Goal: Task Accomplishment & Management: Manage account settings

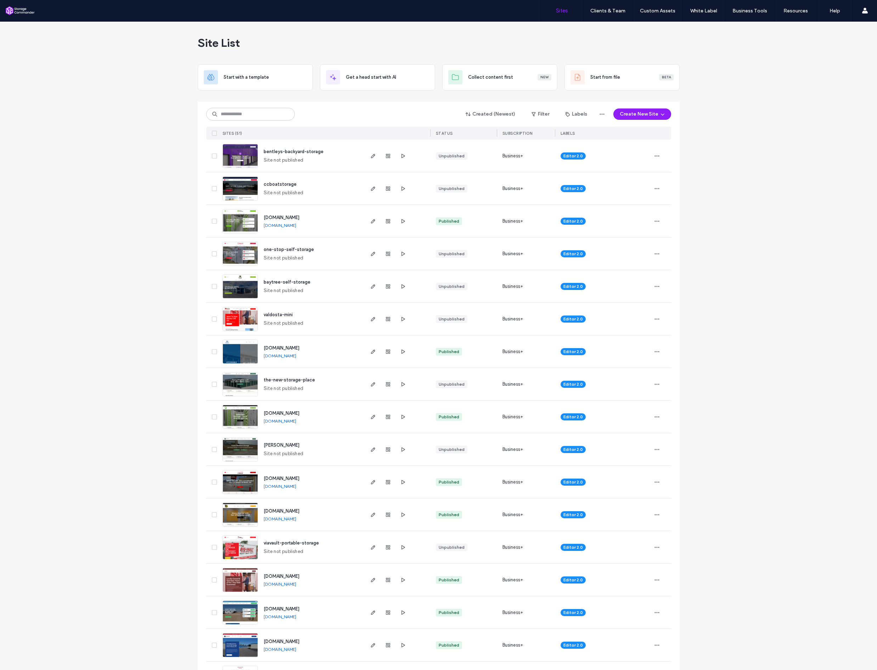
drag, startPoint x: 369, startPoint y: 287, endPoint x: 366, endPoint y: 287, distance: 3.6
click at [370, 287] on icon "button" at bounding box center [373, 286] width 6 height 6
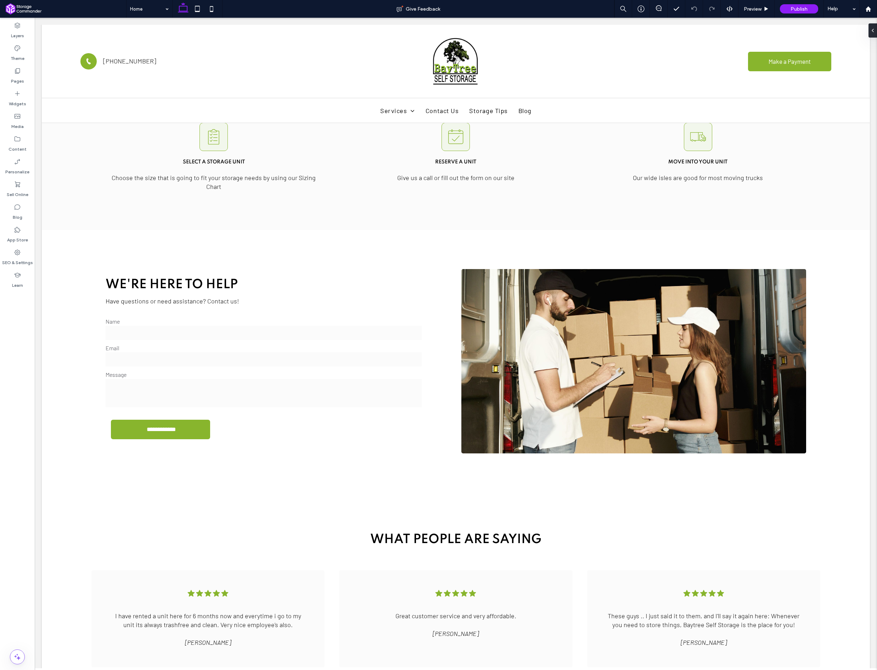
scroll to position [1112, 0]
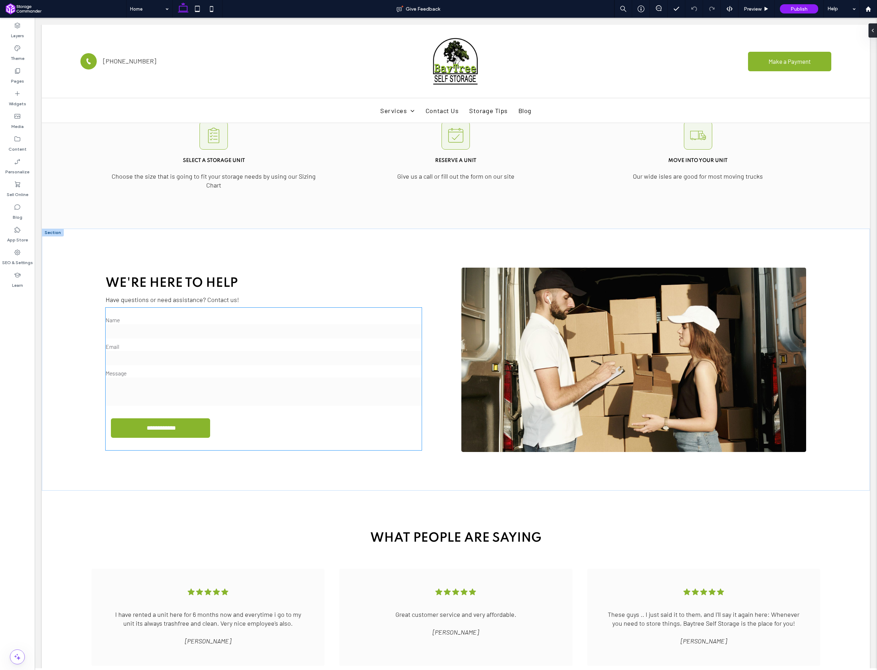
click at [202, 351] on input "email" at bounding box center [264, 358] width 316 height 14
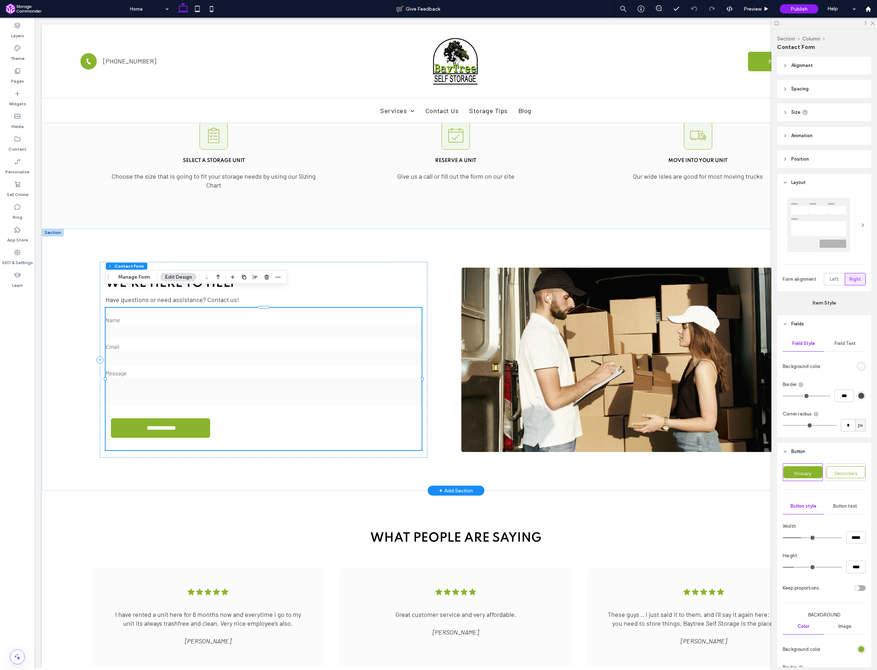
type input "*"
type input "***"
click at [267, 274] on icon "button" at bounding box center [267, 277] width 6 height 6
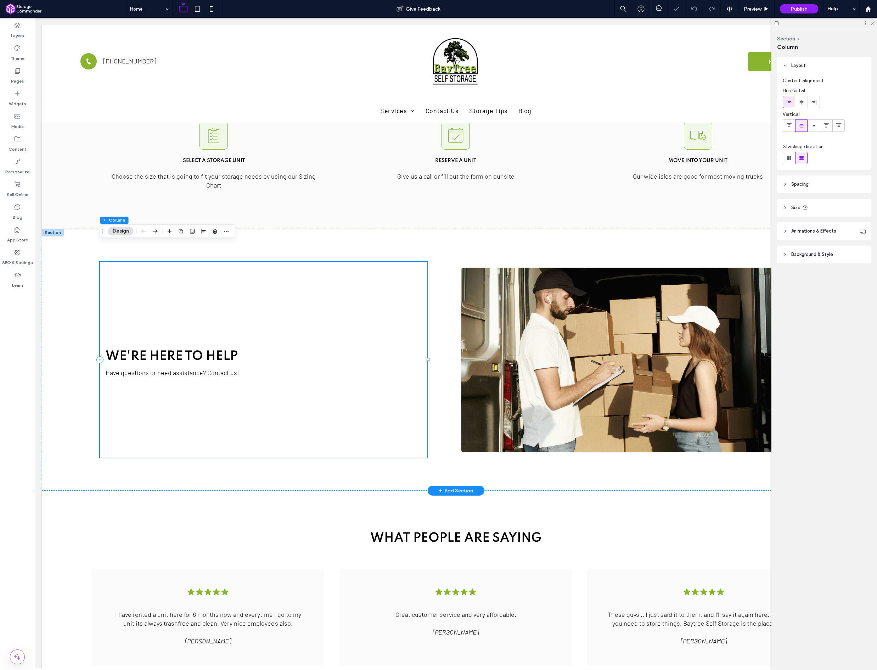
click at [259, 379] on div "We're Here to Help Have questions or need assistance? Contact us!" at bounding box center [264, 360] width 328 height 196
click at [22, 105] on label "Widgets" at bounding box center [17, 102] width 17 height 10
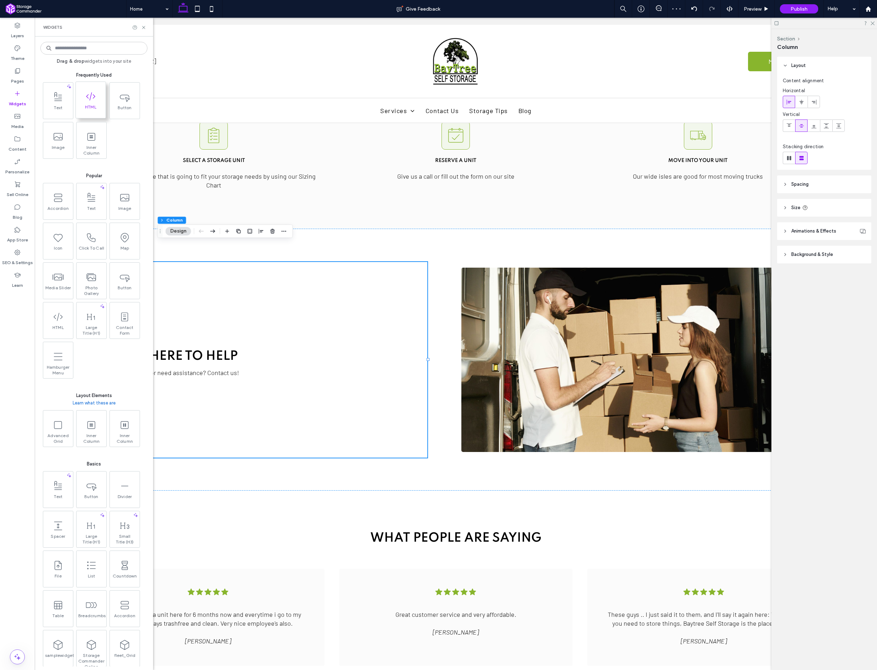
click at [91, 112] on span "HTML" at bounding box center [91, 109] width 30 height 10
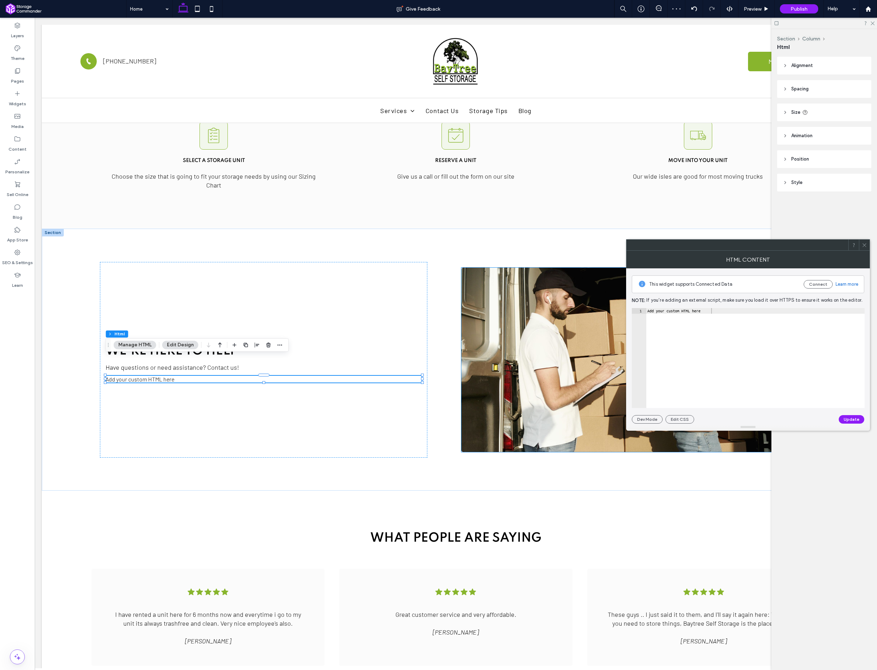
click at [695, 309] on div "Add your custom HTML here" at bounding box center [755, 363] width 219 height 111
drag, startPoint x: 695, startPoint y: 309, endPoint x: 765, endPoint y: 351, distance: 82.0
click at [695, 309] on div "Add your custom HTML here" at bounding box center [755, 363] width 219 height 111
paste textarea "Cursor at row 1"
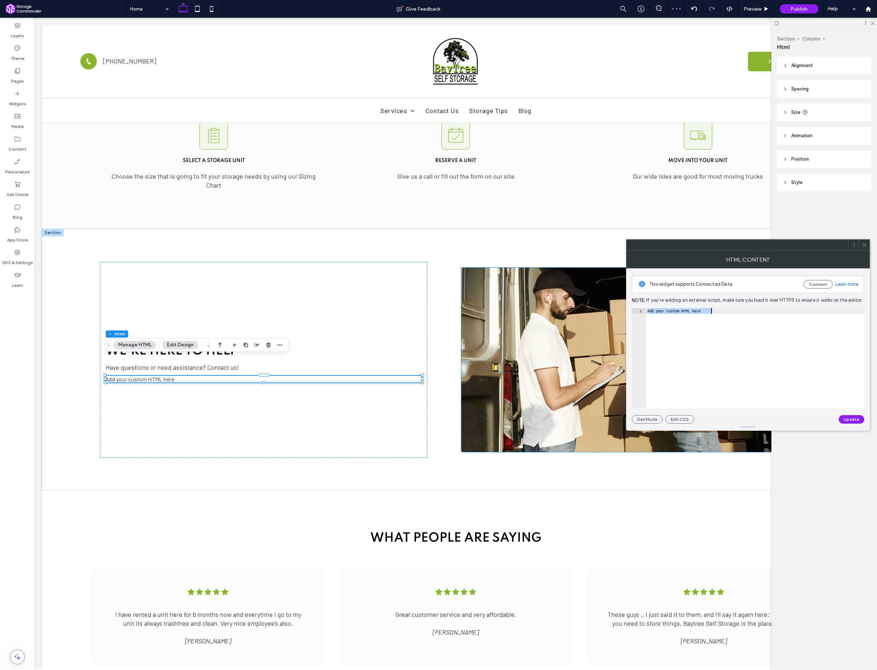
type textarea "******"
click at [858, 417] on button "Update" at bounding box center [852, 419] width 26 height 9
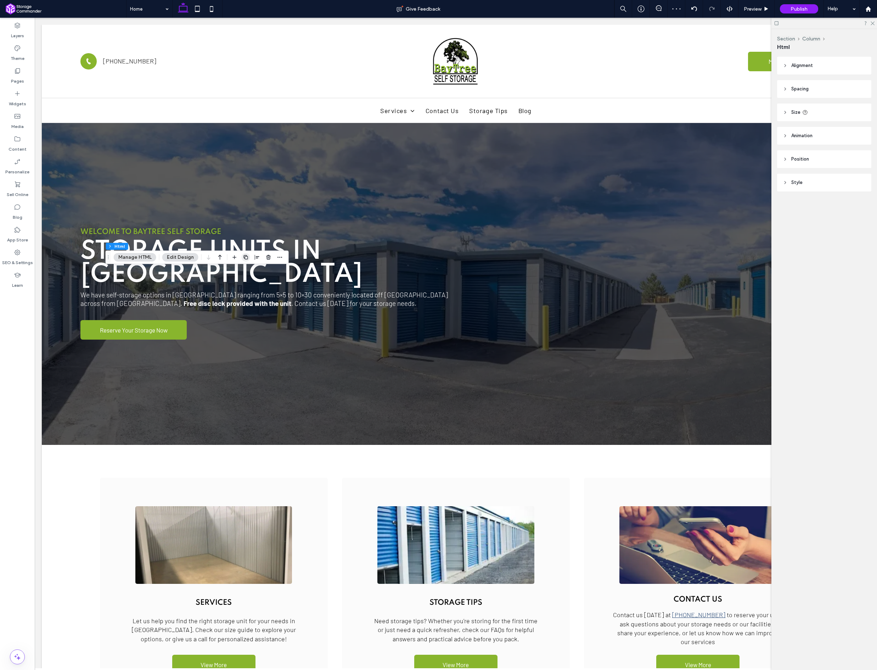
scroll to position [1160, 0]
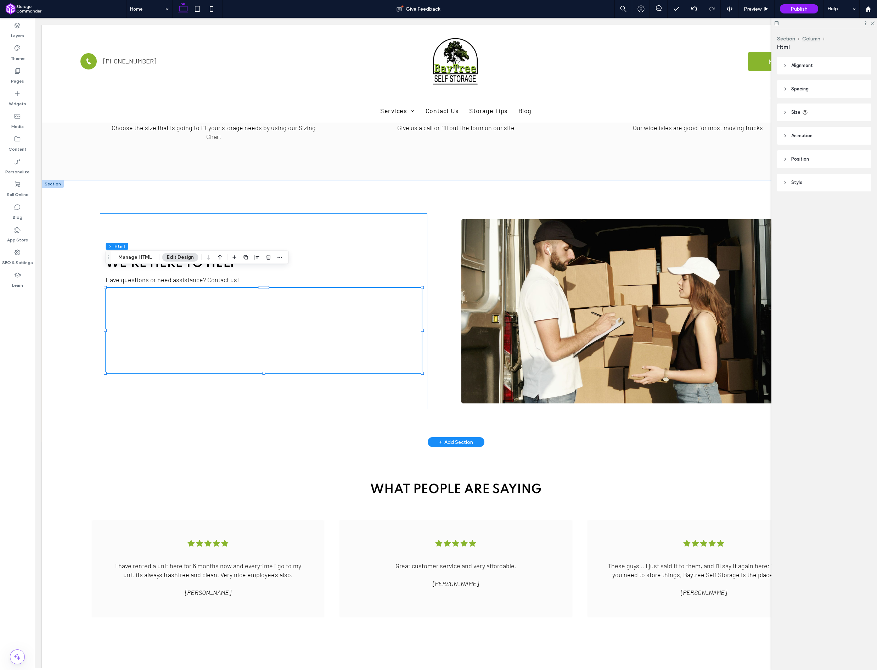
drag, startPoint x: 424, startPoint y: 242, endPoint x: 419, endPoint y: 243, distance: 5.0
click at [424, 242] on div "We're Here to Help Have questions or need assistance? Contact us!" at bounding box center [264, 311] width 328 height 196
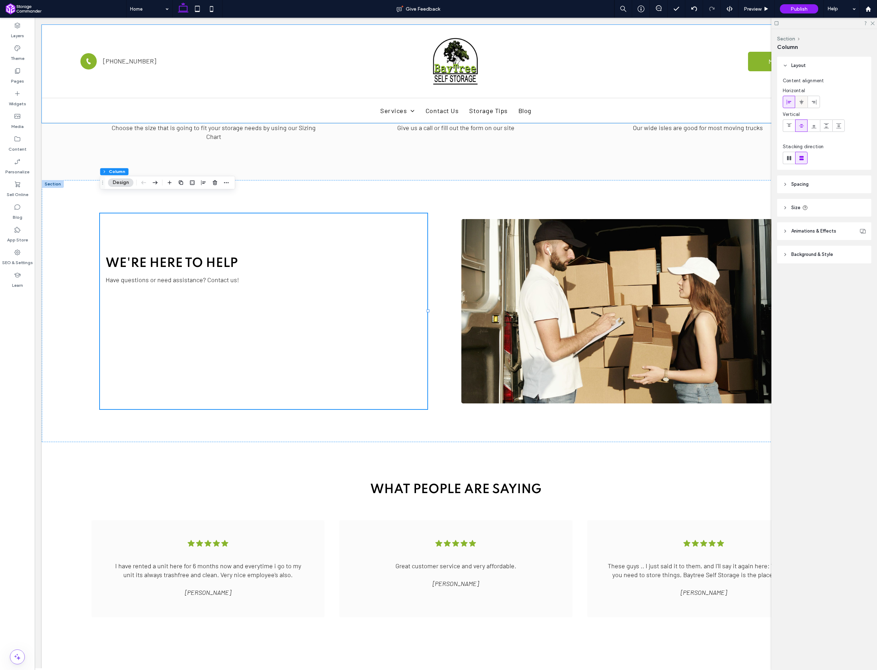
click at [802, 102] on use at bounding box center [801, 101] width 4 height 5
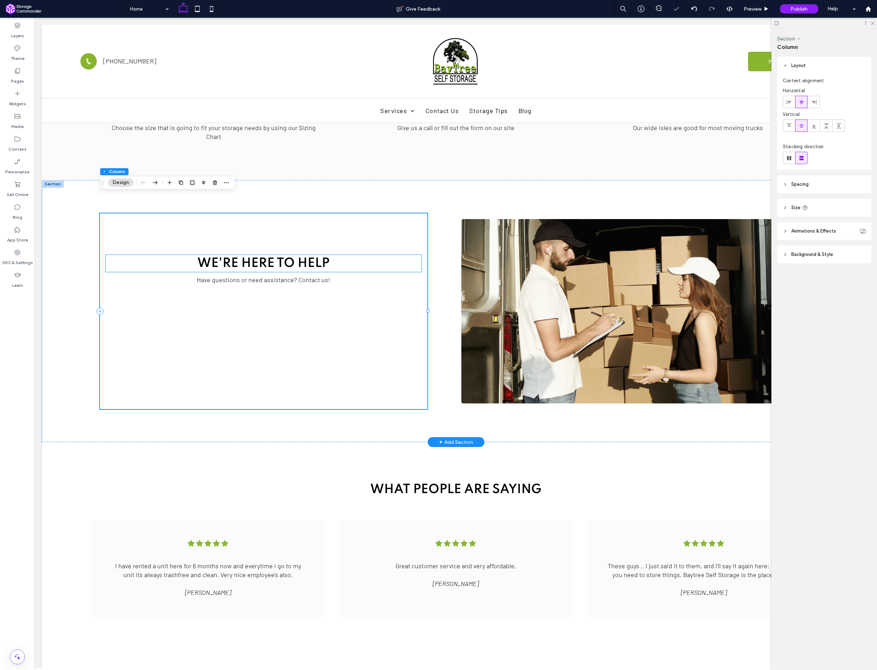
click at [277, 255] on div "We're Here to Help" at bounding box center [264, 263] width 316 height 17
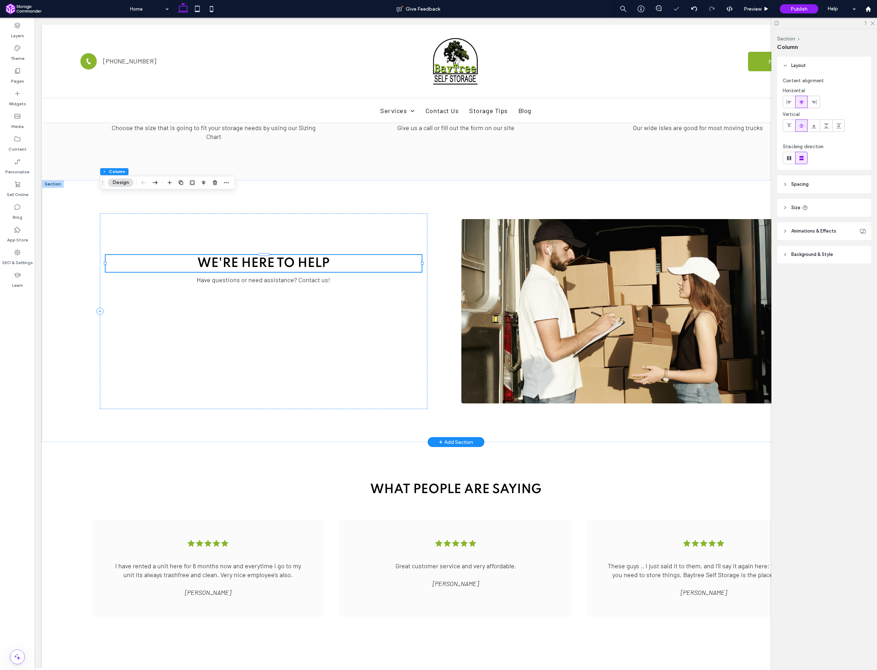
click at [277, 255] on div "We're Here to Help" at bounding box center [264, 263] width 316 height 17
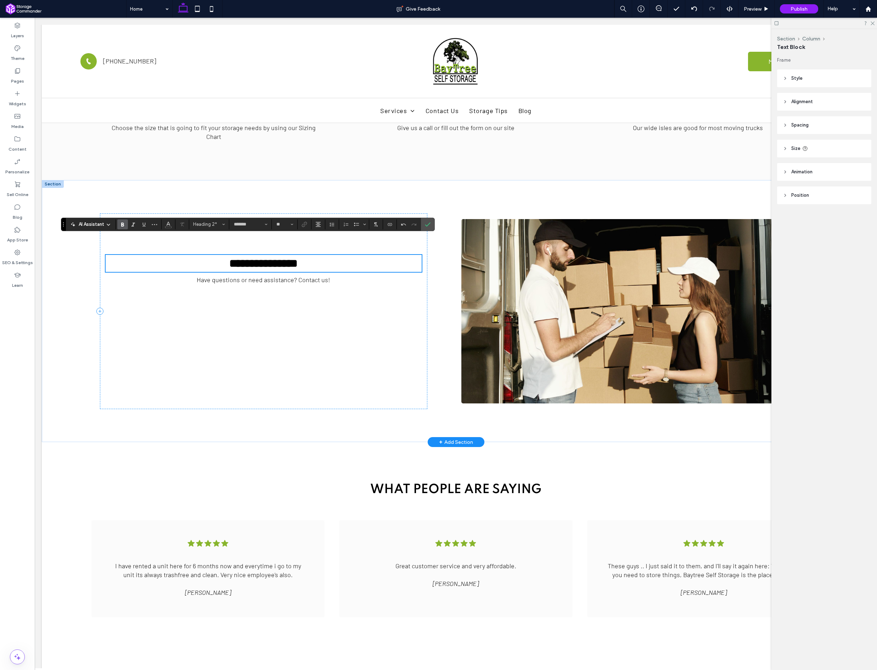
scroll to position [1160, 0]
click at [277, 276] on div "Have questions or need assistance? Contact us!" at bounding box center [264, 280] width 316 height 9
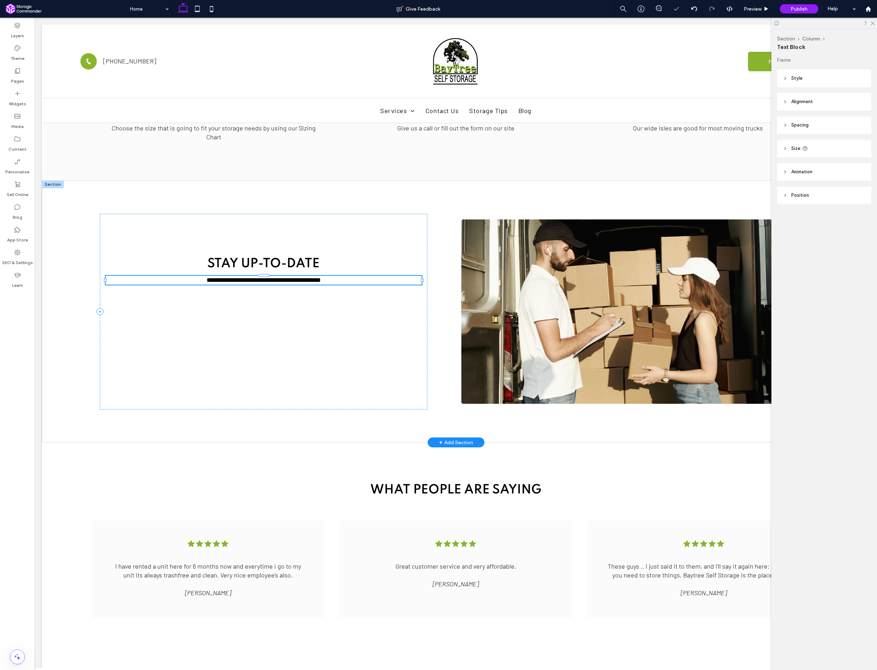
type input "******"
type input "**"
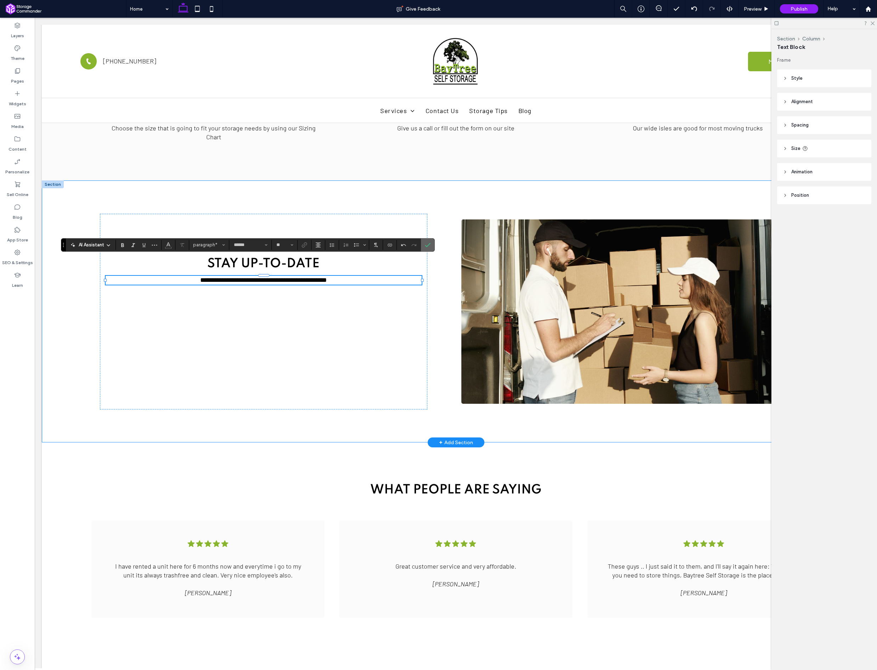
click at [426, 245] on use "Confirm" at bounding box center [428, 245] width 6 height 4
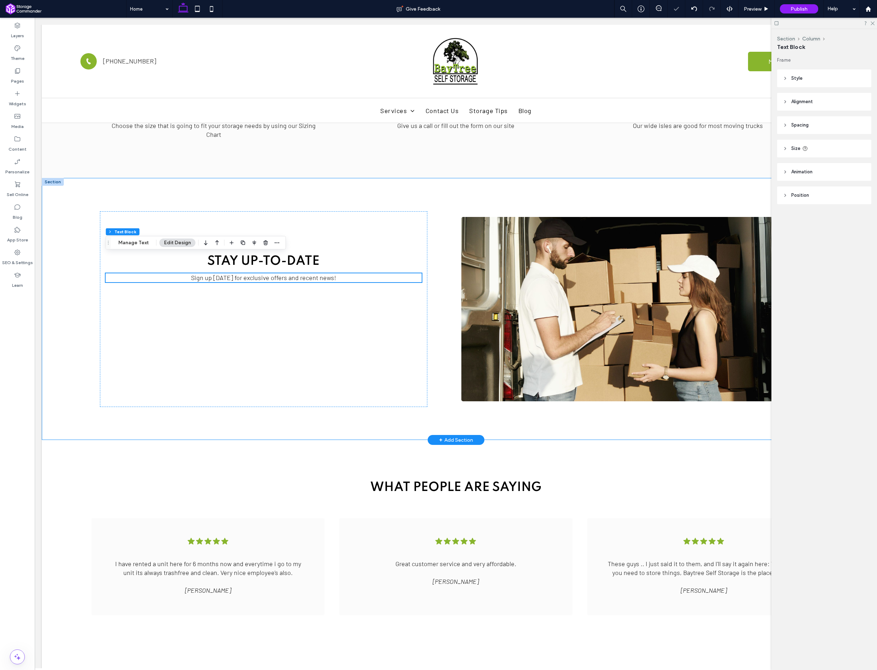
click at [629, 185] on div "StAY uP-TO-dATE Sign up today for exclusive offers and recent news!" at bounding box center [456, 309] width 828 height 262
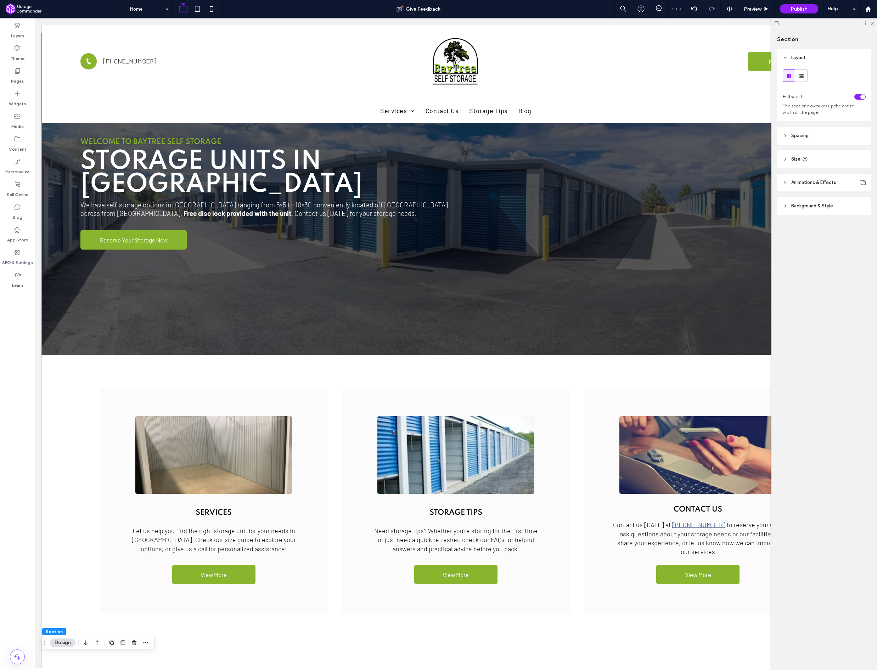
scroll to position [86, 0]
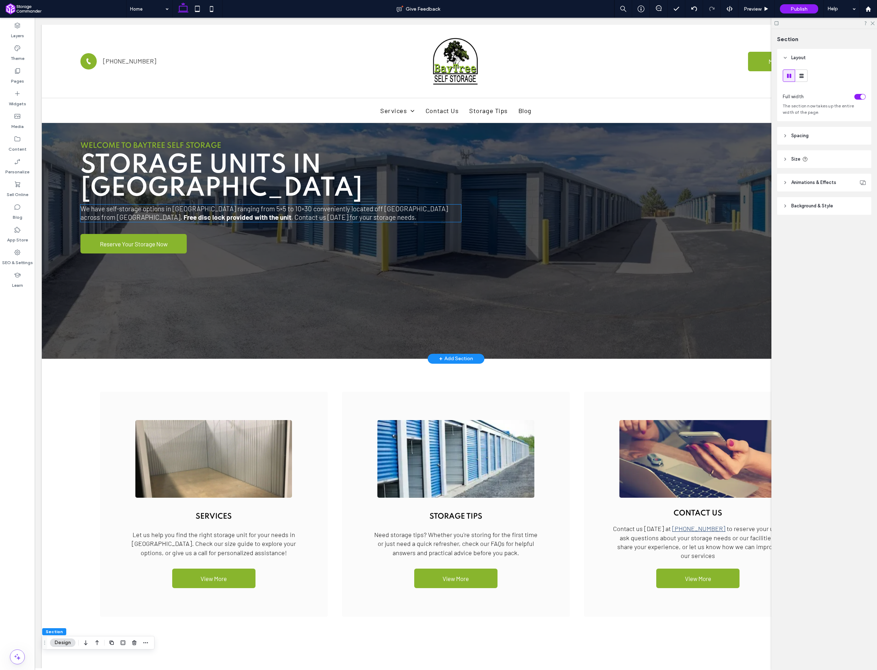
click at [291, 215] on span ". Contact us today for your storage needs." at bounding box center [353, 217] width 125 height 8
click at [224, 215] on div "We have self-storage options in Valdosta ranging from 5×5 to 10×30 conveniently…" at bounding box center [270, 212] width 381 height 17
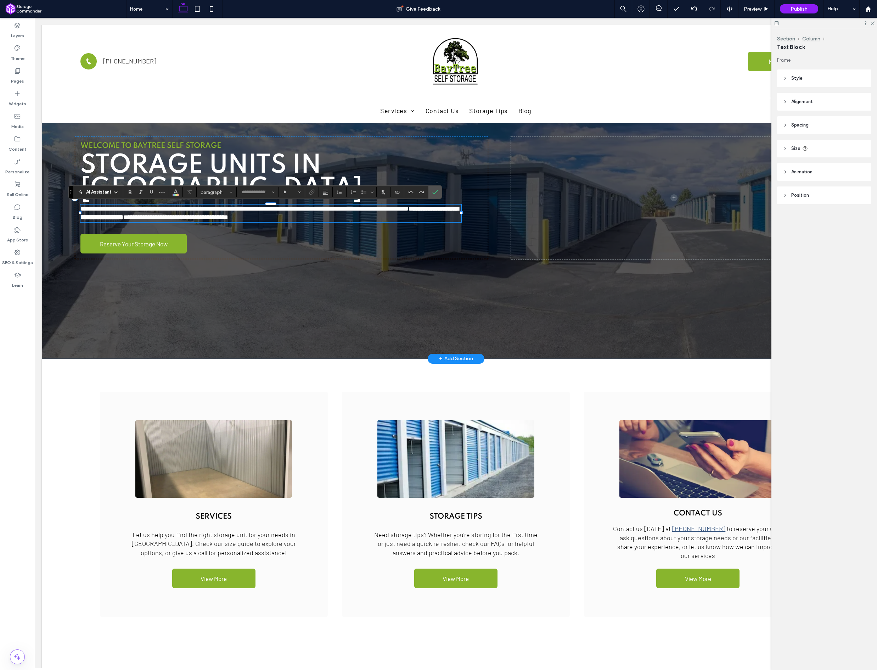
type input "******"
type input "**"
drag, startPoint x: 216, startPoint y: 218, endPoint x: 204, endPoint y: 218, distance: 11.7
click at [216, 218] on span "**********" at bounding box center [175, 217] width 105 height 7
drag, startPoint x: 208, startPoint y: 217, endPoint x: 102, endPoint y: 219, distance: 106.0
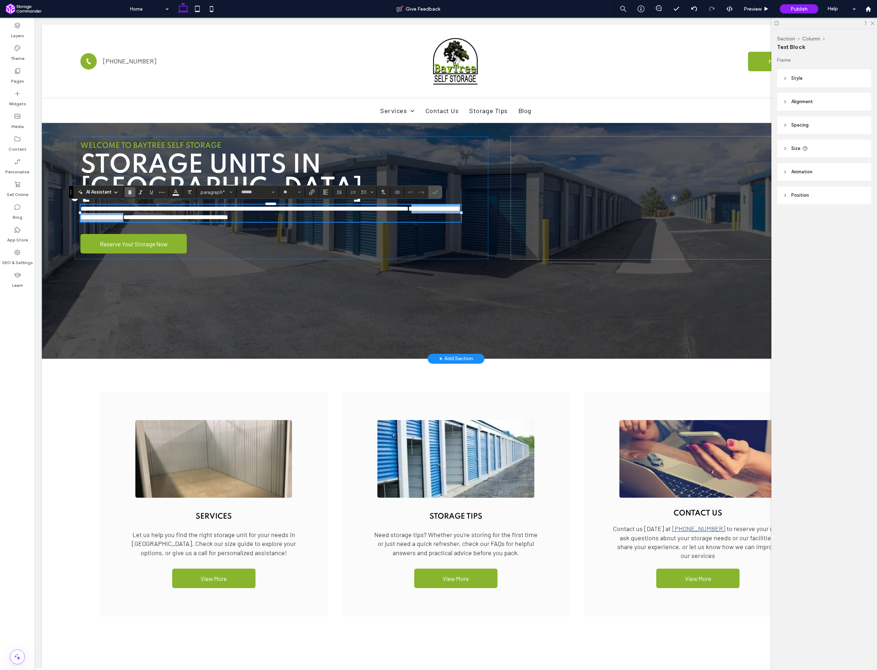
click at [102, 219] on p "**********" at bounding box center [270, 212] width 381 height 17
click at [438, 193] on label "Confirm" at bounding box center [435, 192] width 11 height 13
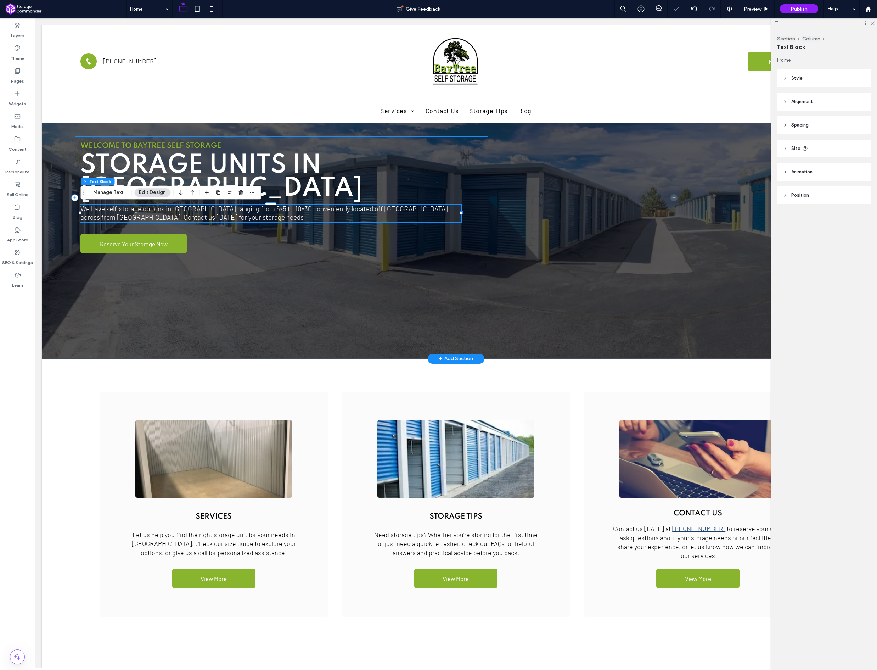
click at [481, 220] on div "Welcome to Baytree Self Storage Storage Units in Valdosta We have self-storage …" at bounding box center [281, 197] width 413 height 123
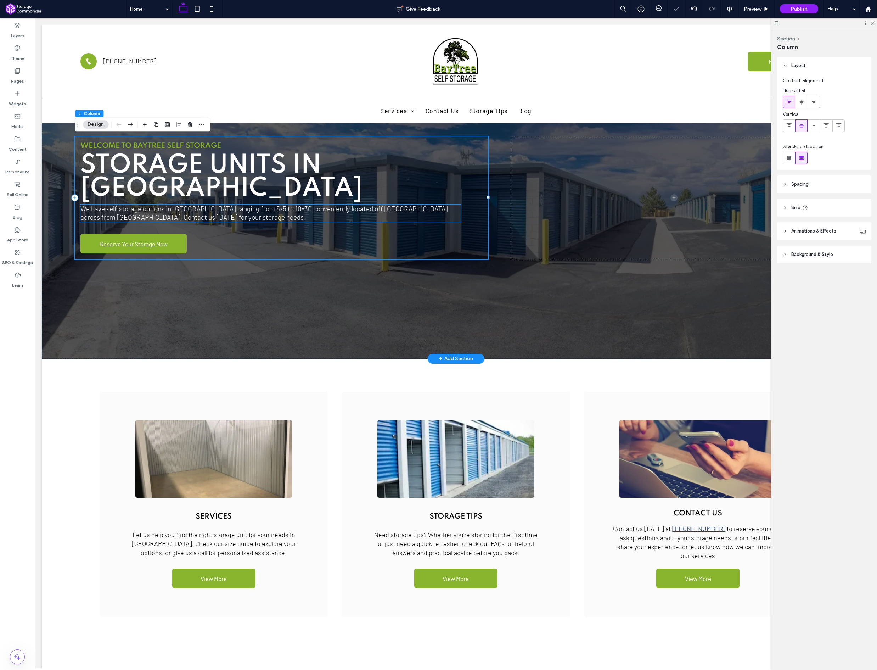
drag, startPoint x: 445, startPoint y: 219, endPoint x: 455, endPoint y: 218, distance: 10.4
click at [445, 219] on p "We have self-storage options in Valdosta ranging from 5×5 to 10×30 conveniently…" at bounding box center [270, 212] width 381 height 17
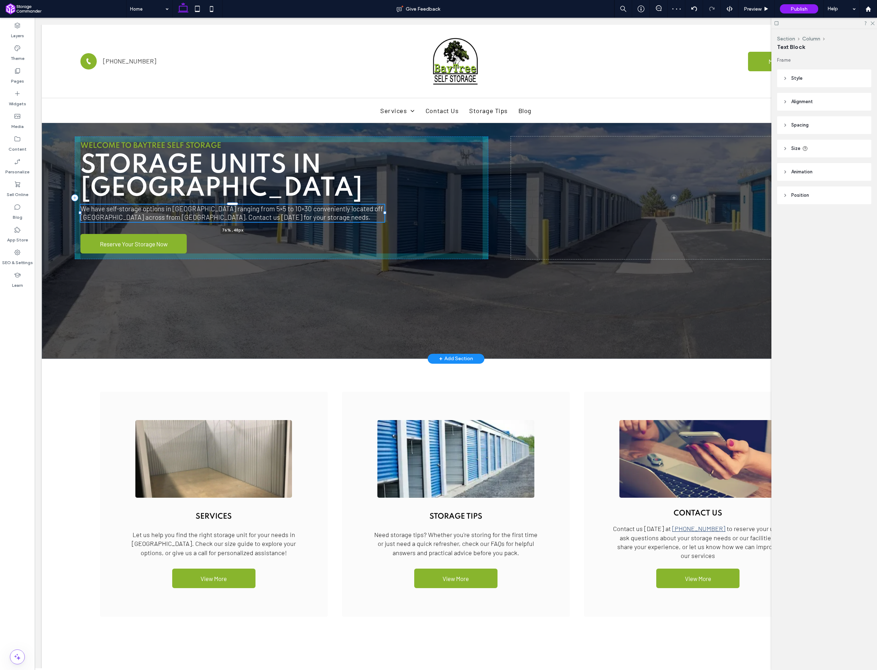
drag, startPoint x: 462, startPoint y: 213, endPoint x: 386, endPoint y: 220, distance: 76.8
click at [386, 220] on div "Welcome to Baytree Self Storage Storage Units in Valdosta We have self-storage …" at bounding box center [456, 197] width 828 height 321
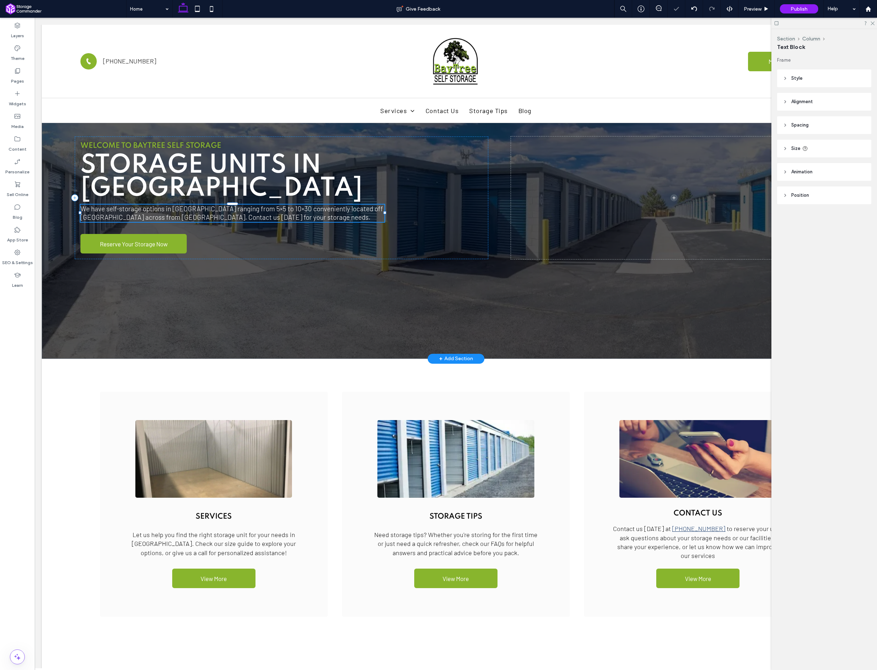
type input "**"
type input "****"
click at [468, 235] on div "Welcome to Baytree Self Storage Storage Units in Valdosta We have self-storage …" at bounding box center [281, 197] width 413 height 123
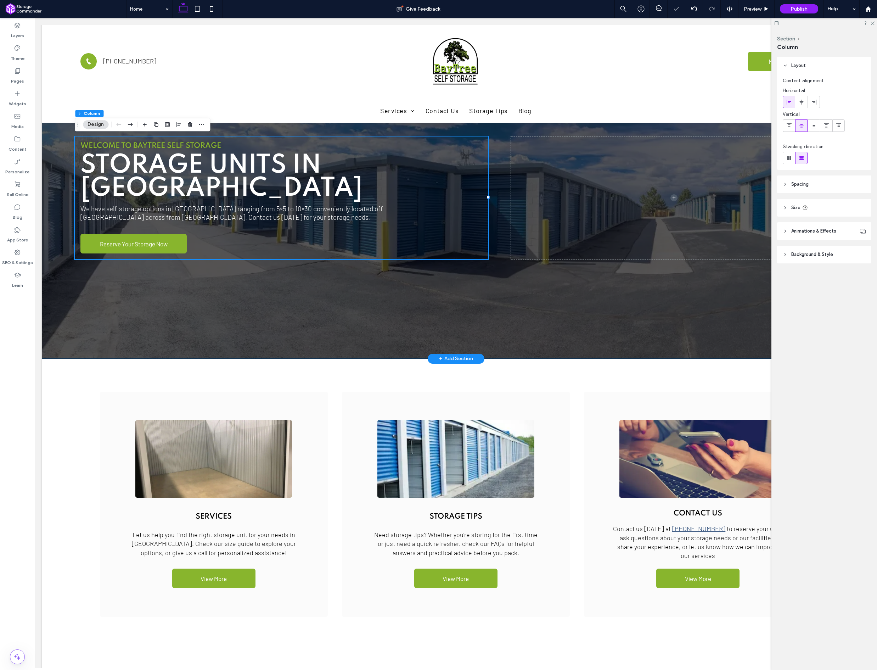
click at [519, 293] on div "Welcome to Baytree Self Storage Storage Units in Valdosta We have self-storage …" at bounding box center [456, 197] width 828 height 321
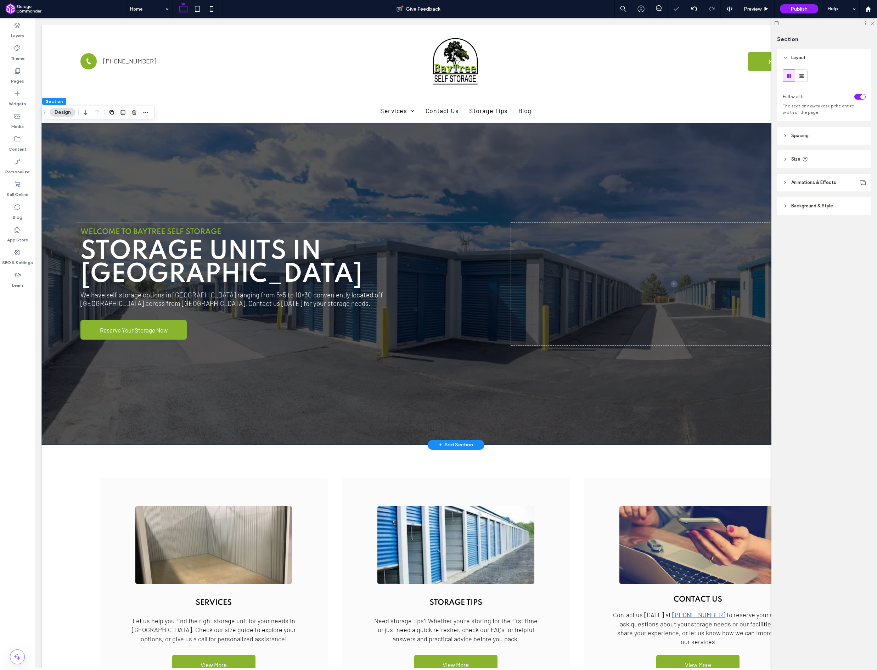
scroll to position [0, 0]
click at [873, 23] on use at bounding box center [873, 24] width 4 height 4
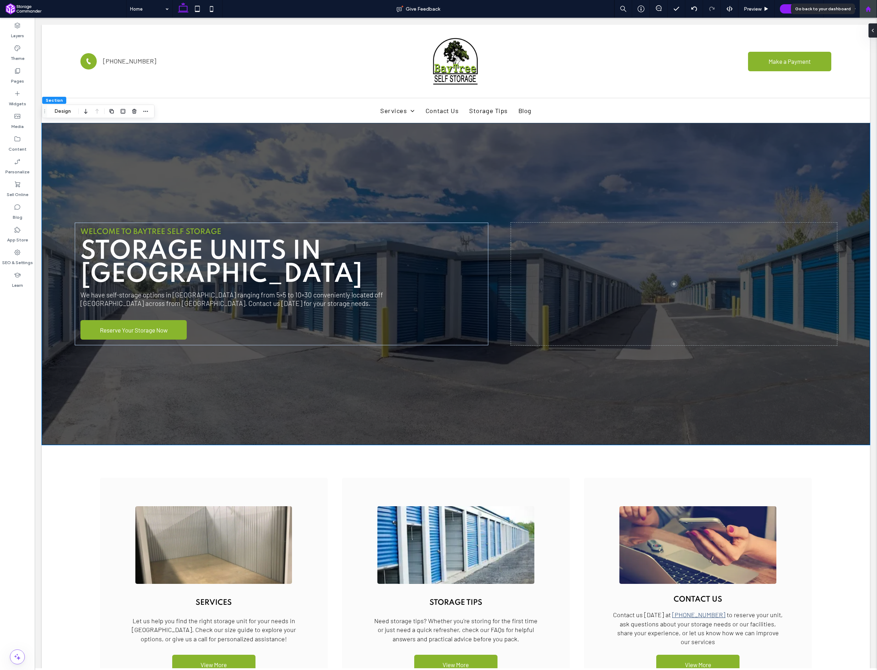
click at [865, 10] on icon at bounding box center [868, 9] width 6 height 6
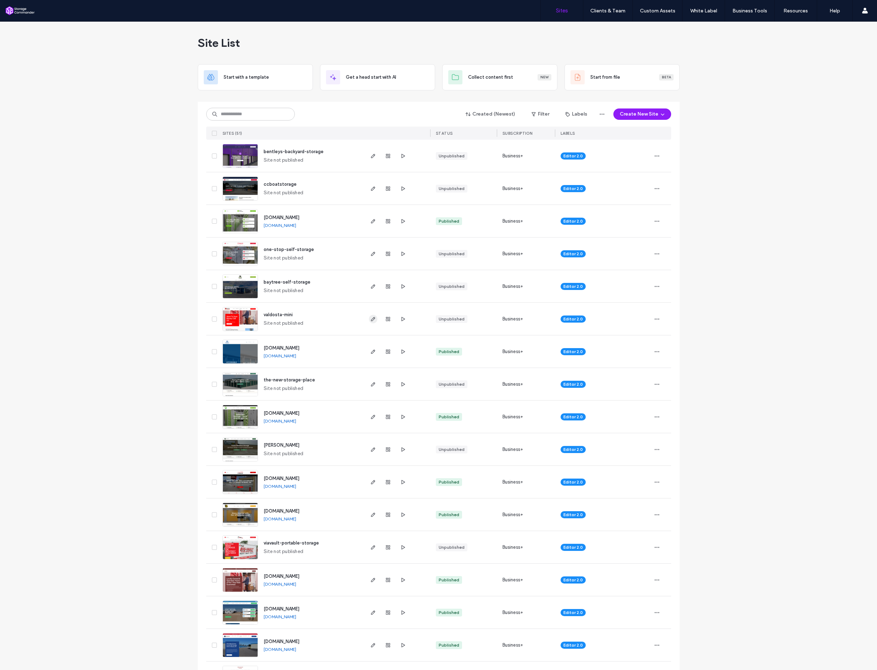
click at [371, 318] on use "button" at bounding box center [373, 319] width 4 height 4
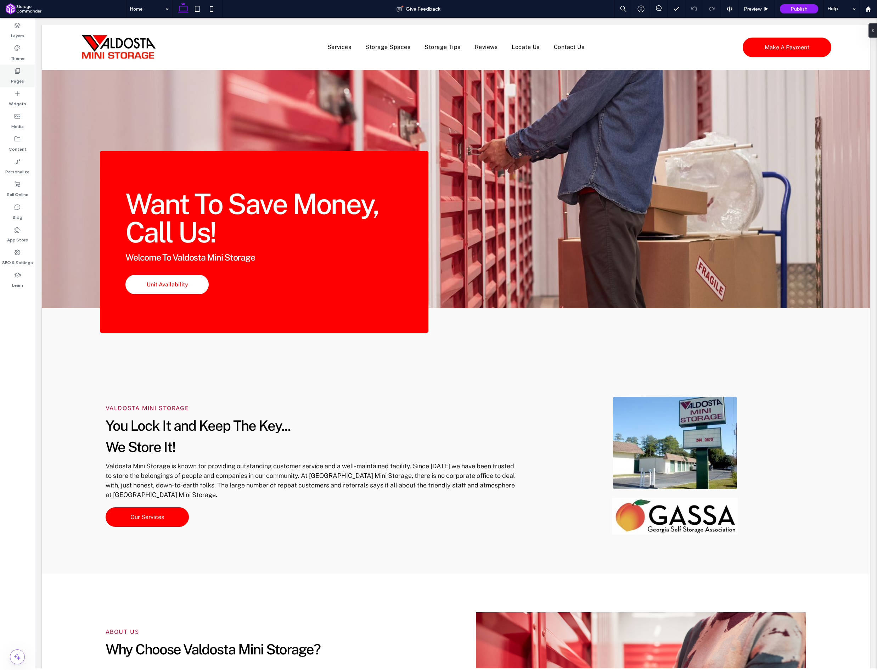
click at [21, 77] on label "Pages" at bounding box center [17, 79] width 13 height 10
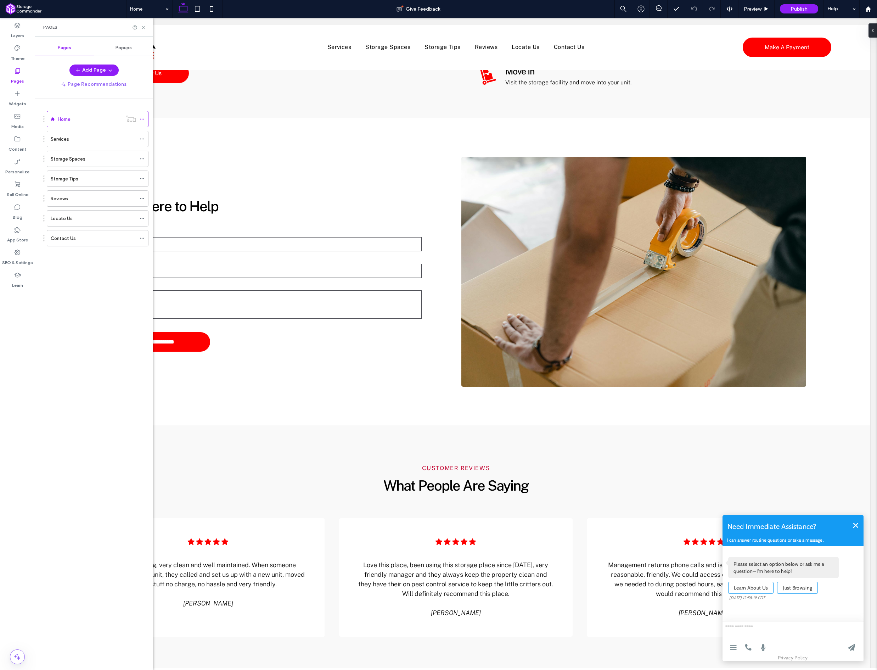
scroll to position [1293, 0]
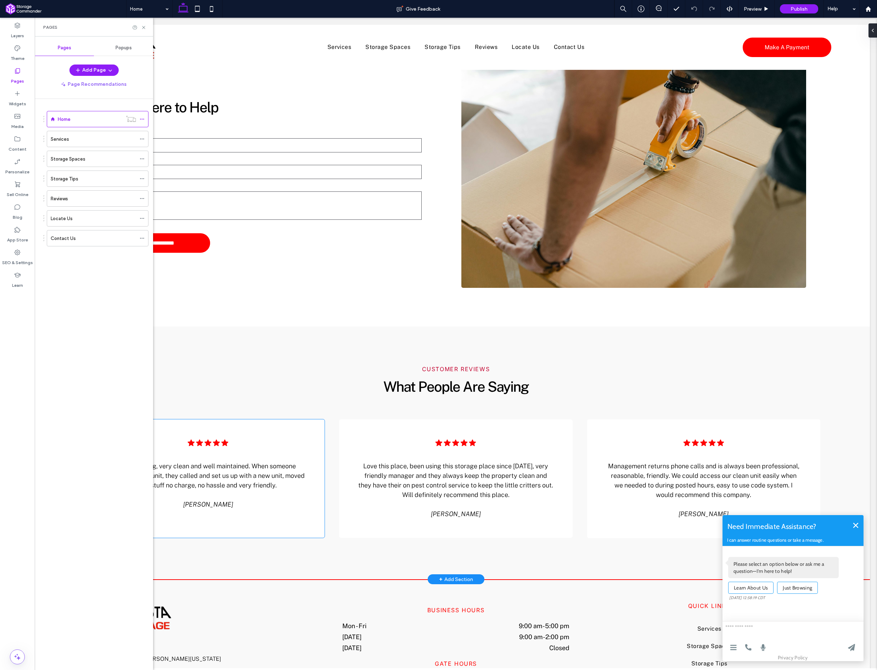
click at [289, 455] on div "Five black stars in a horizontal row, all pointing upwards, on a white backgrou…" at bounding box center [207, 478] width 233 height 118
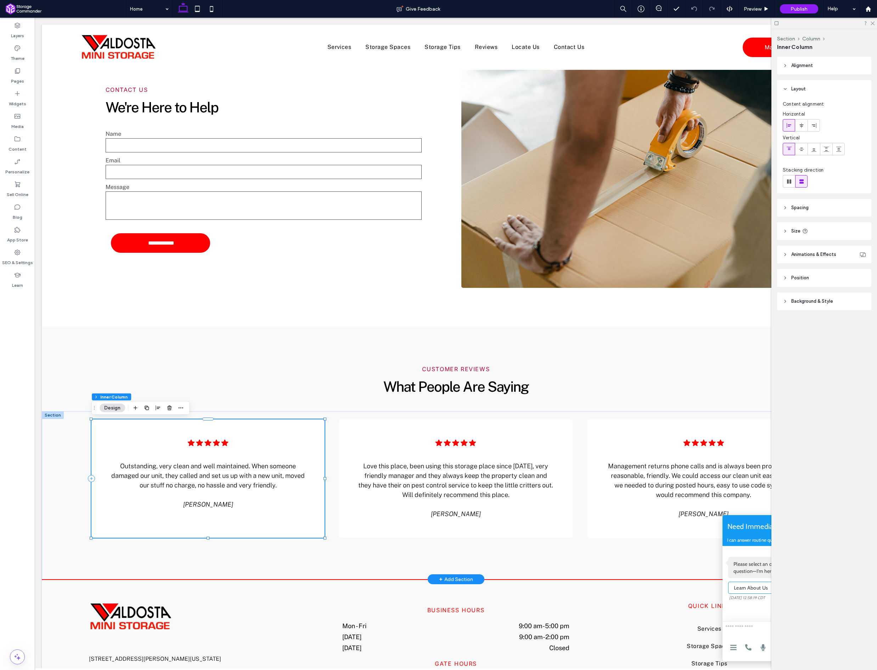
click at [285, 441] on div "Five black stars in a horizontal row, all pointing upwards, on a white backgrou…" at bounding box center [207, 478] width 233 height 118
click at [171, 408] on use "button" at bounding box center [169, 407] width 4 height 5
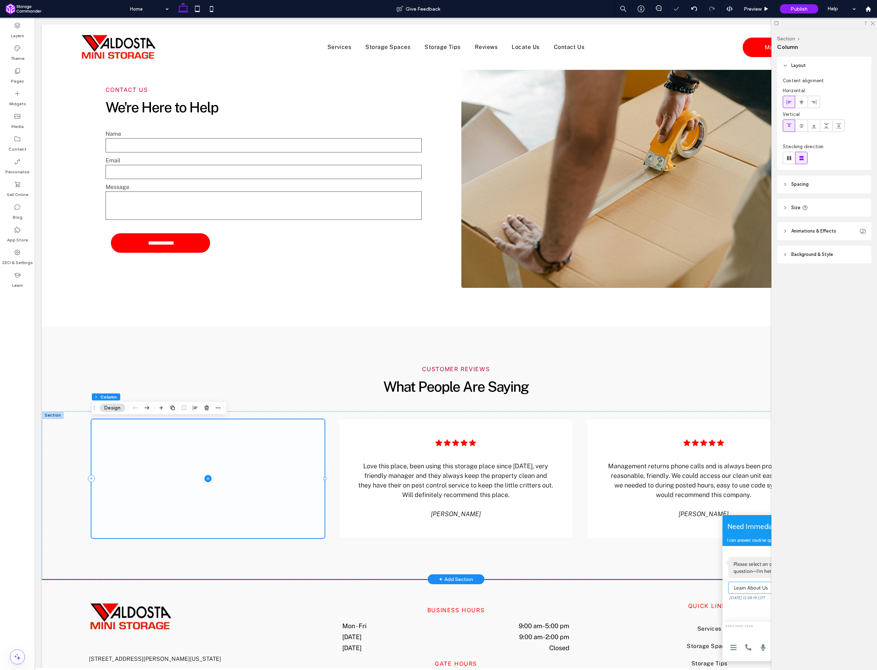
click at [263, 440] on span at bounding box center [207, 478] width 233 height 118
click at [204, 405] on span "button" at bounding box center [206, 408] width 9 height 9
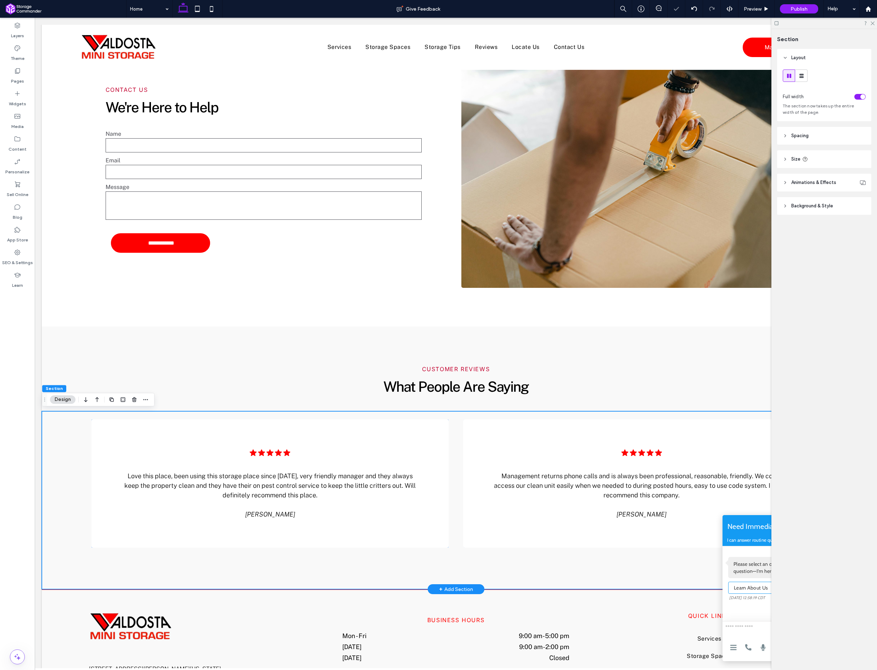
drag, startPoint x: 408, startPoint y: 571, endPoint x: 404, endPoint y: 569, distance: 4.0
click at [408, 571] on div "Five black stars in a row, against a white background. .cls-1-1788903176-178890…" at bounding box center [456, 500] width 828 height 178
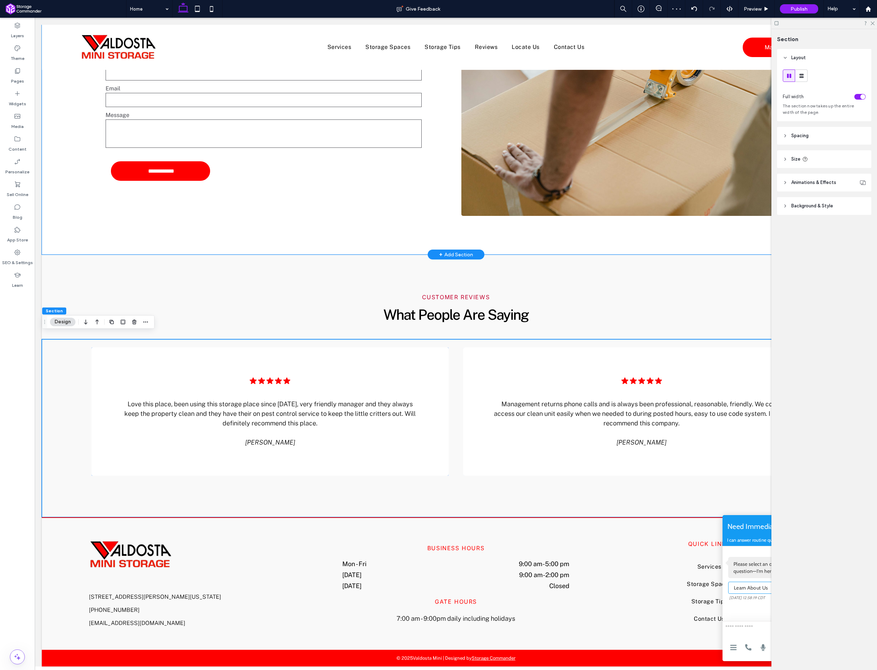
scroll to position [1365, 0]
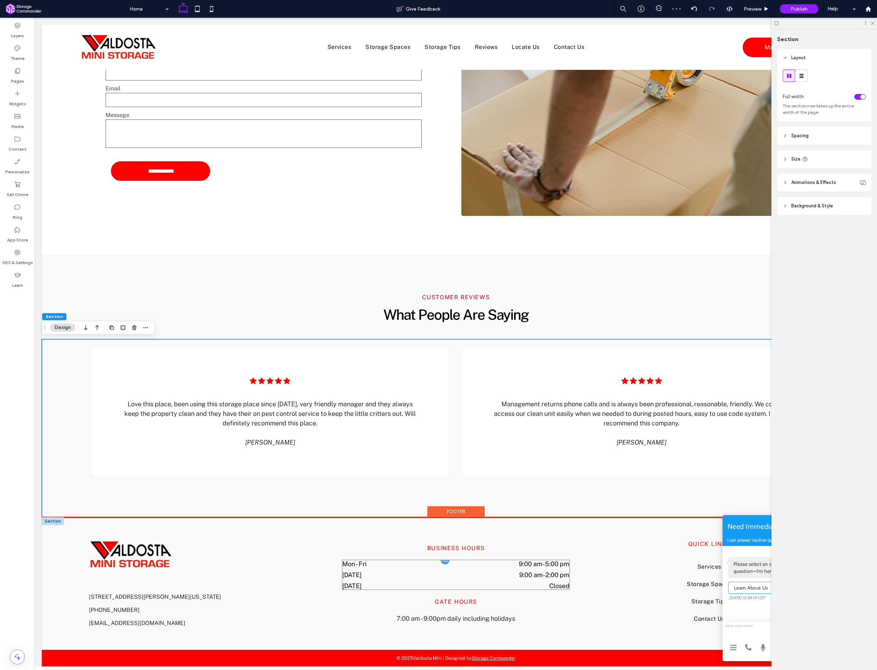
click at [530, 572] on time "9:00 am" at bounding box center [531, 574] width 24 height 7
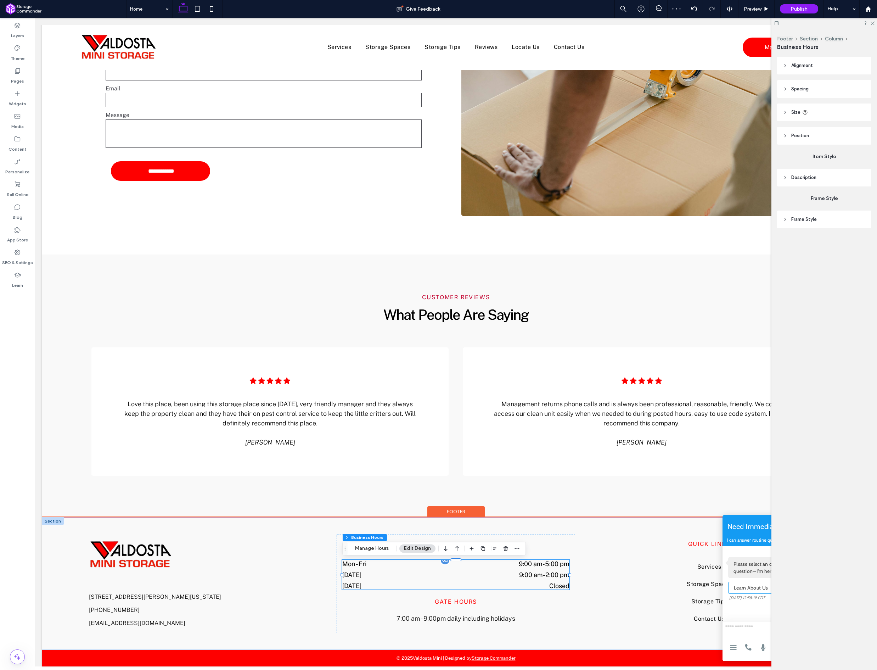
click at [530, 572] on div "Mon - Fri 9:00 am - 5:00 pm Saturday 9:00 am - 2:00 pm Sunday Closed" at bounding box center [455, 574] width 227 height 29
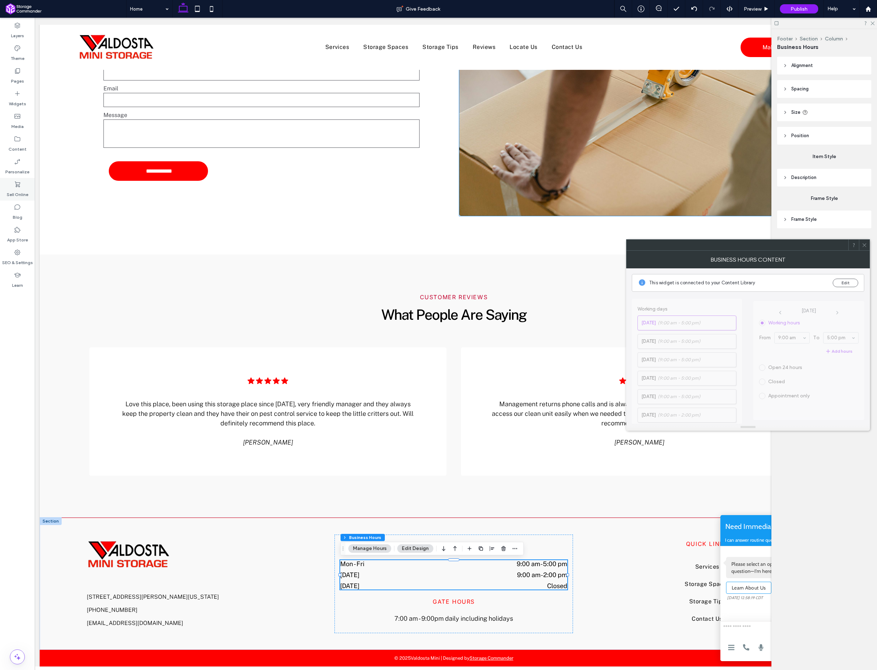
drag, startPoint x: 863, startPoint y: 244, endPoint x: 12, endPoint y: 198, distance: 852.0
click at [863, 244] on use at bounding box center [865, 245] width 4 height 4
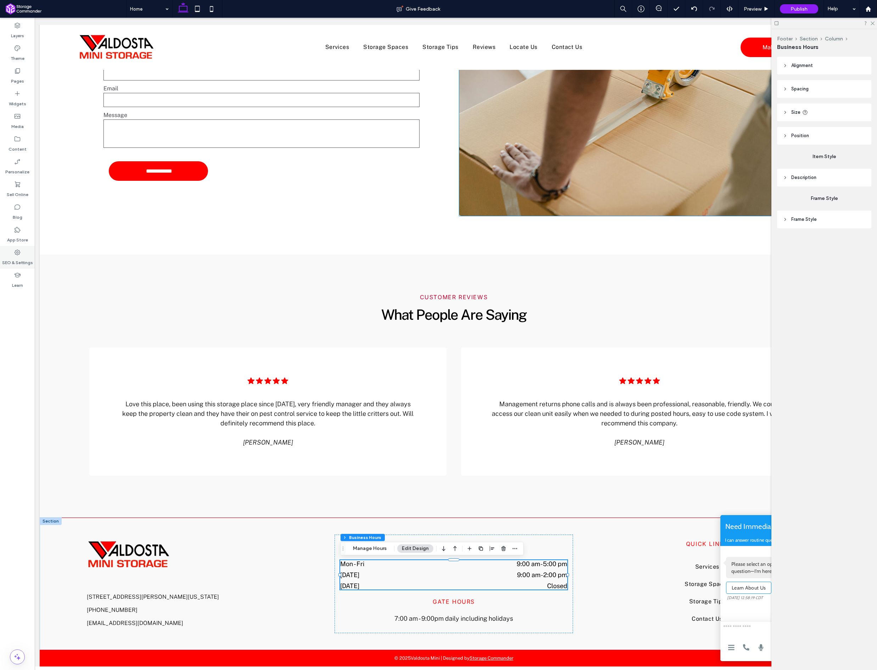
click at [23, 252] on div "SEO & Settings" at bounding box center [17, 257] width 35 height 23
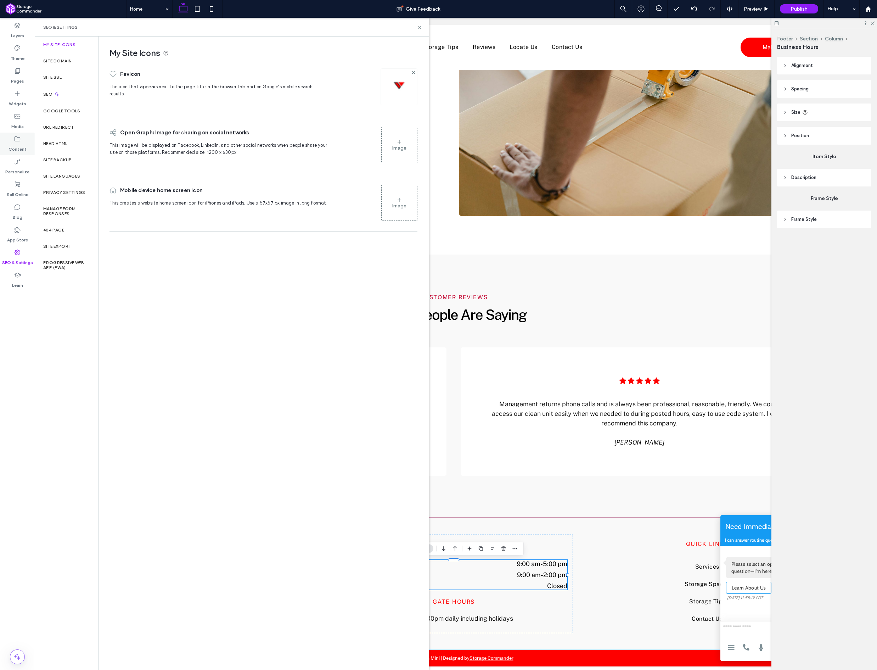
click at [2, 148] on div "Content" at bounding box center [17, 144] width 35 height 23
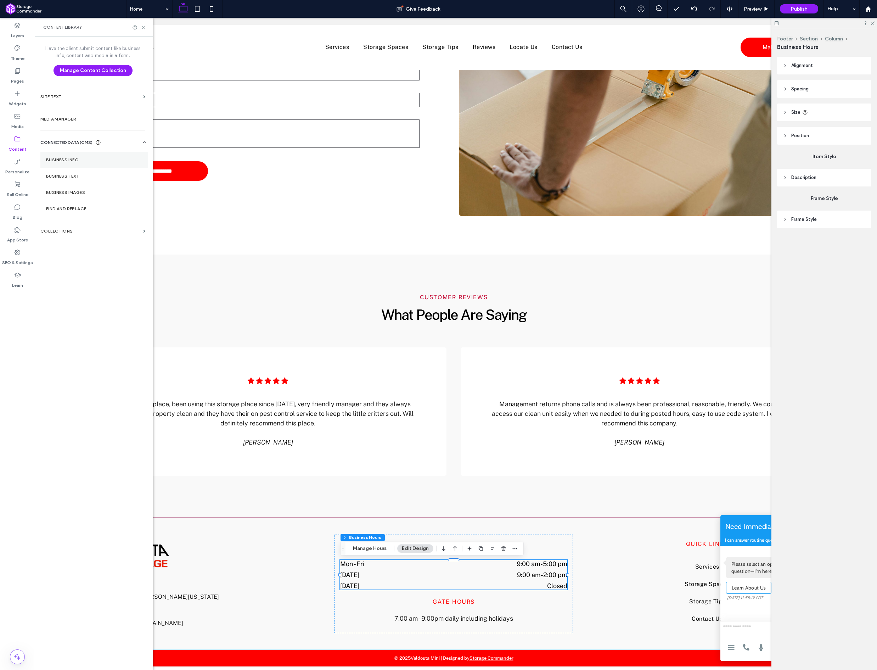
click at [84, 158] on label "Business Info" at bounding box center [94, 159] width 96 height 5
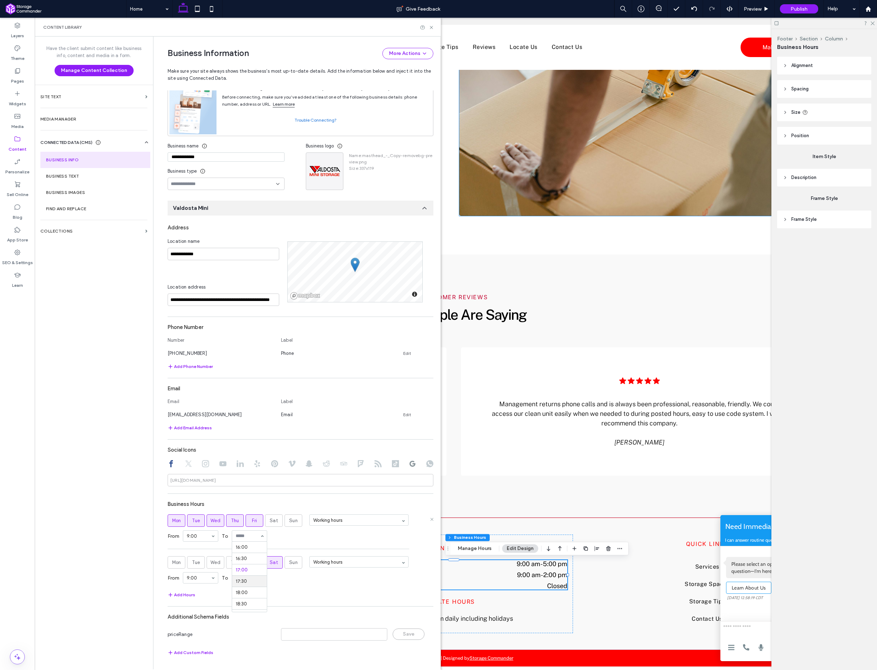
scroll to position [354, 0]
click at [330, 539] on div "From 9:00 To 15:30" at bounding box center [301, 536] width 266 height 18
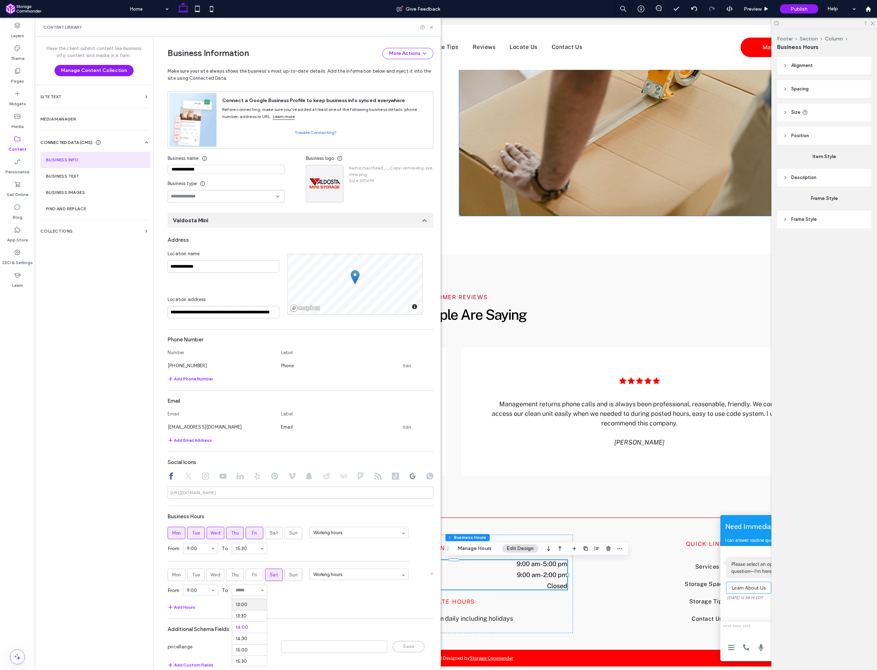
scroll to position [287, 0]
click at [337, 606] on div "Add Hours" at bounding box center [301, 607] width 266 height 9
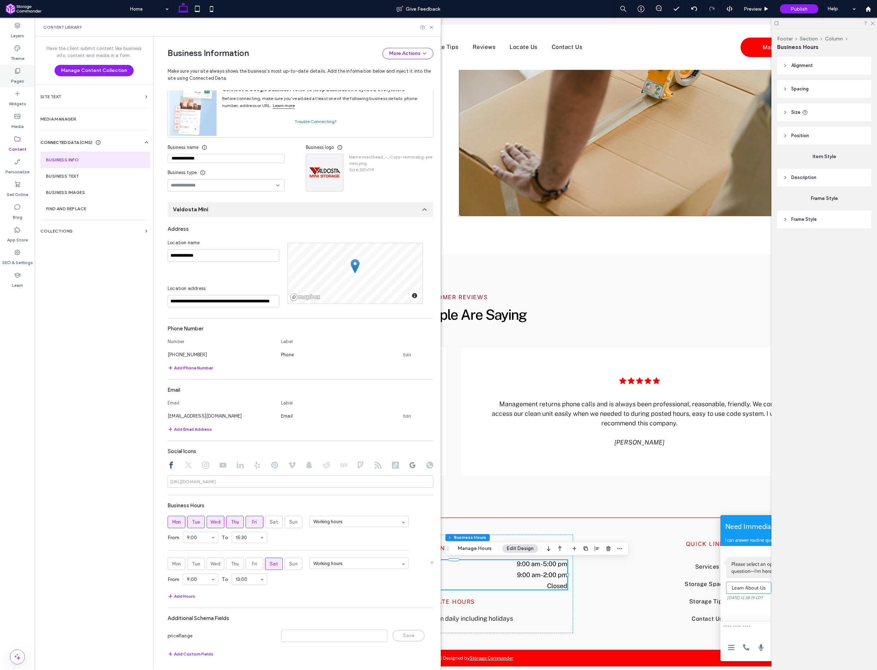
click at [29, 74] on div "Pages" at bounding box center [17, 75] width 35 height 23
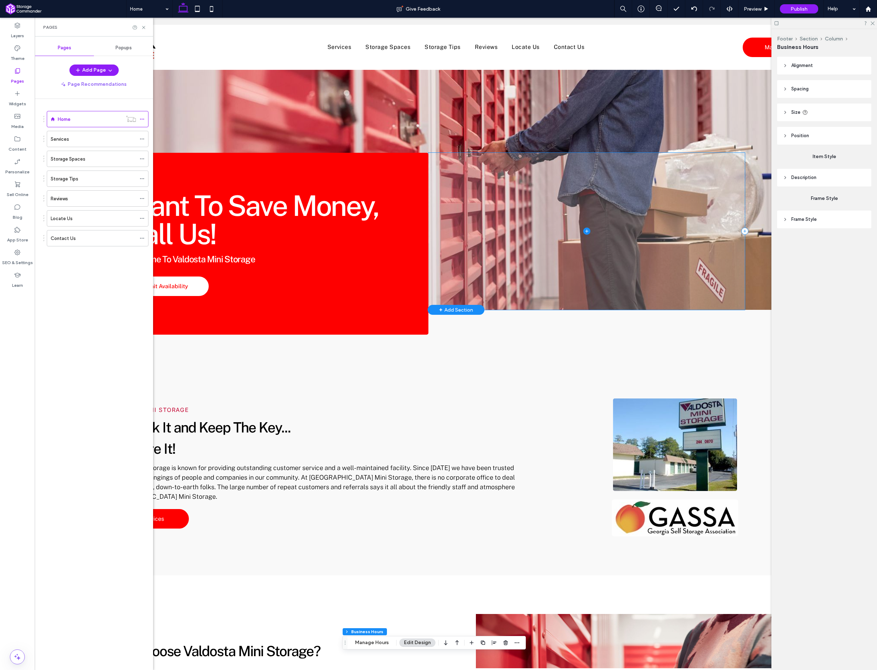
scroll to position [0, 0]
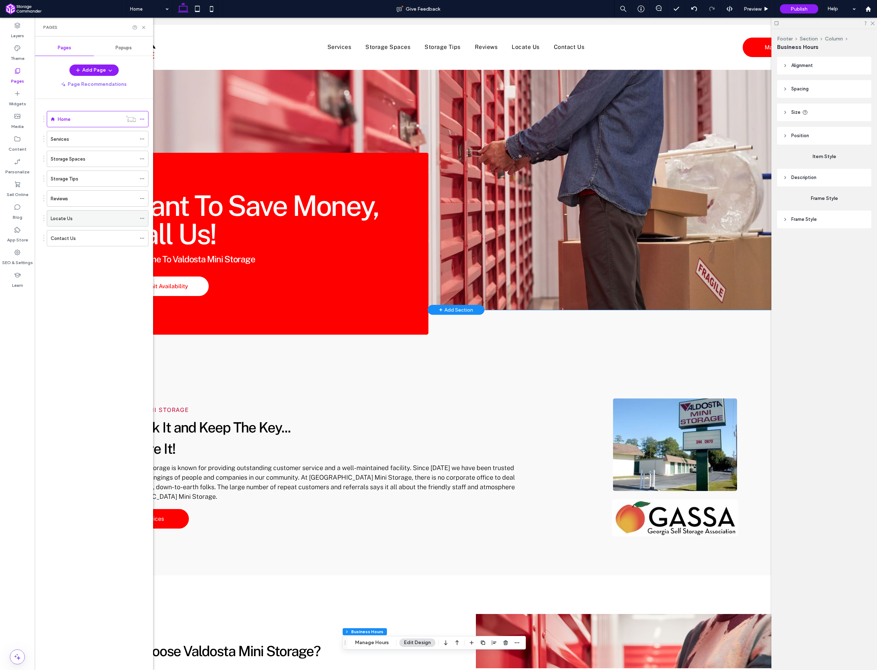
click at [81, 221] on div "Locate Us" at bounding box center [93, 218] width 85 height 7
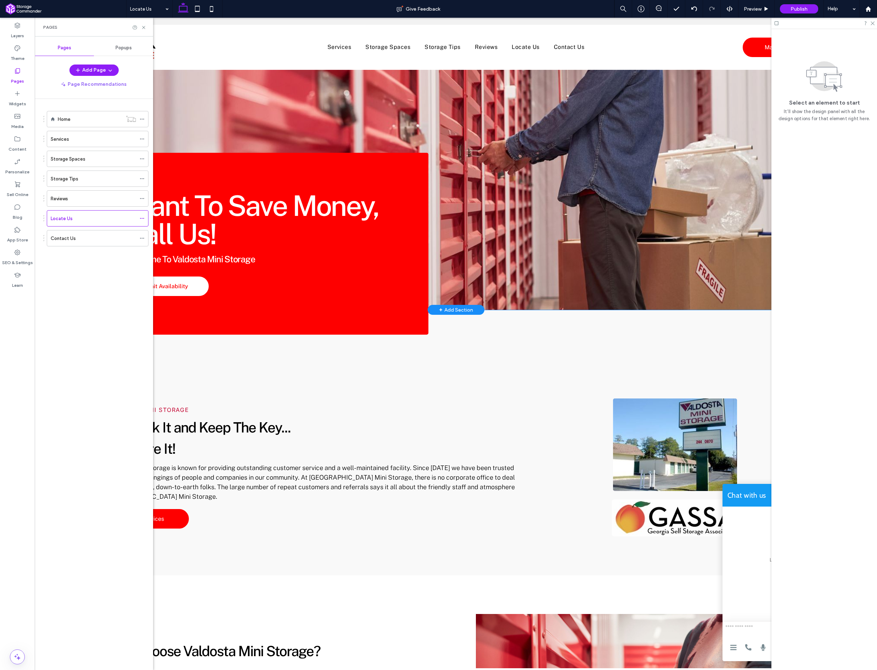
click at [79, 221] on div at bounding box center [438, 335] width 877 height 670
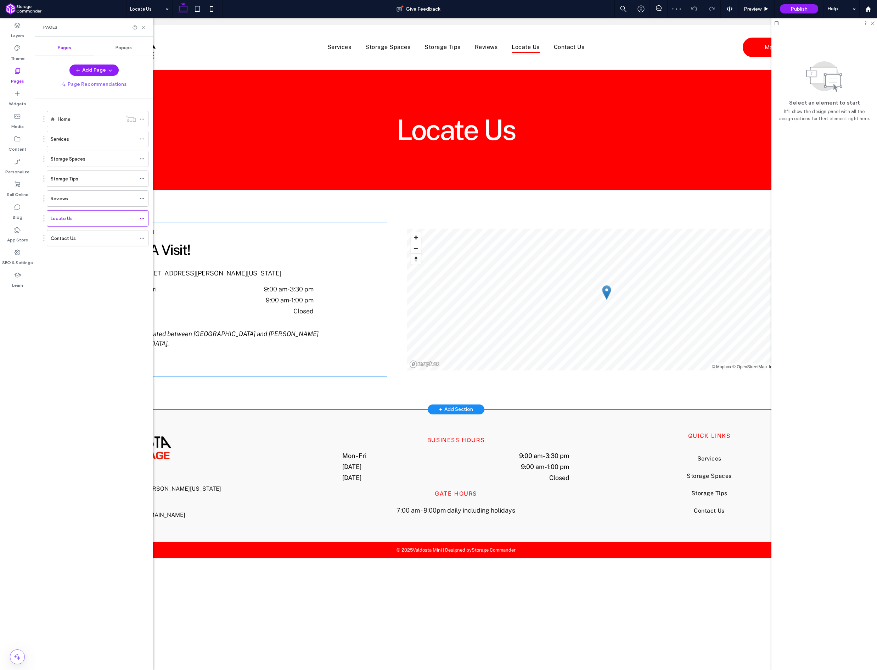
click at [331, 370] on div "OUR LOCATION Pay Us A Visit! Black location pin. 412 Connell Road, Valdosta, Ge…" at bounding box center [243, 299] width 287 height 153
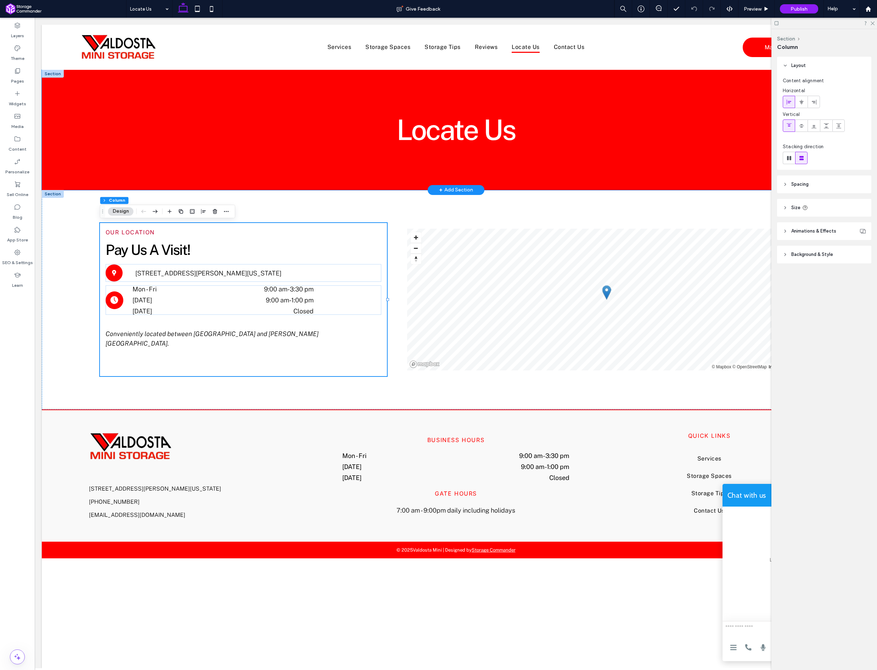
scroll to position [2, 0]
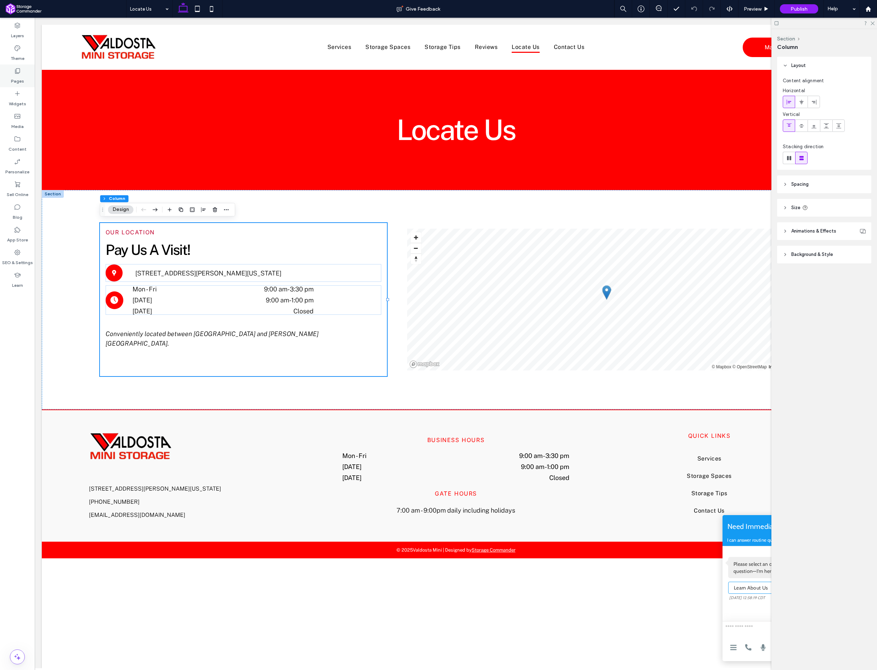
click at [21, 82] on label "Pages" at bounding box center [17, 79] width 13 height 10
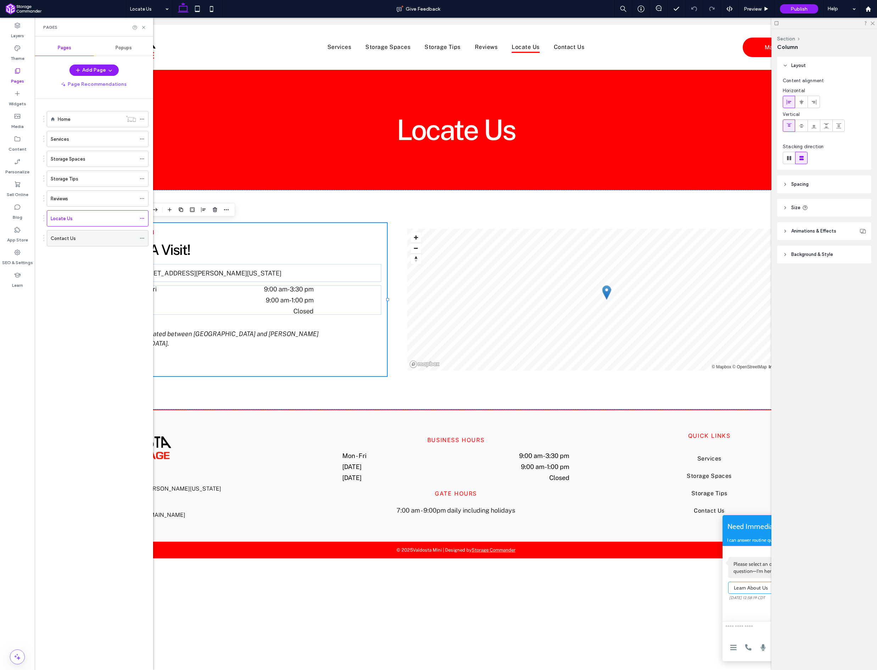
click at [73, 241] on label "Contact Us" at bounding box center [63, 238] width 25 height 12
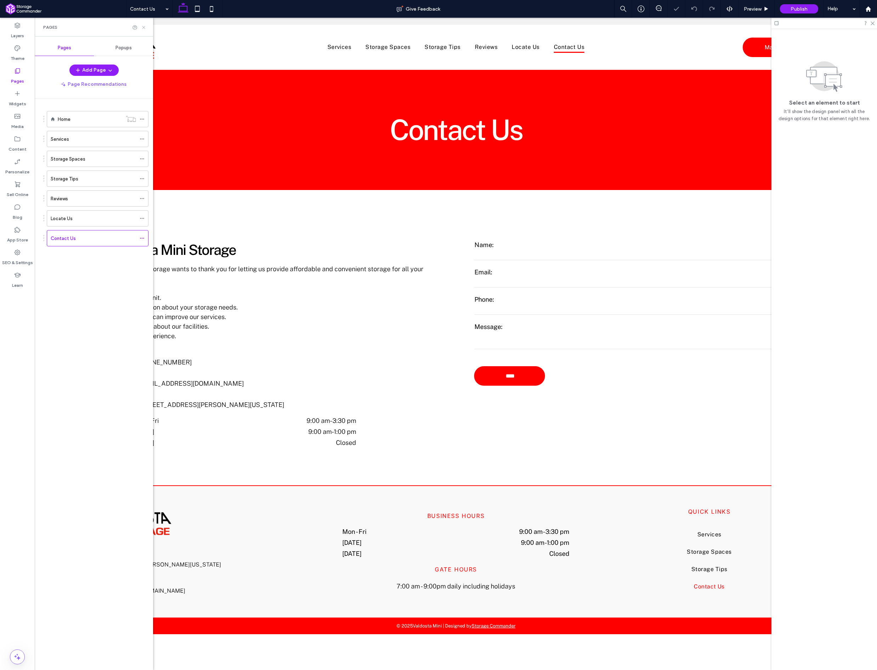
click at [145, 27] on icon at bounding box center [143, 27] width 5 height 5
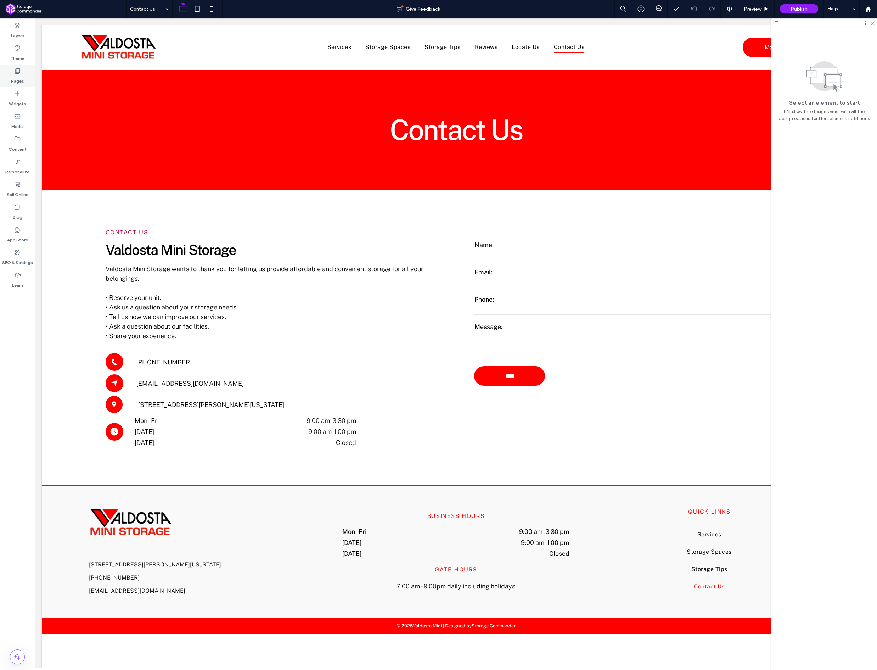
click at [19, 84] on label "Pages" at bounding box center [17, 79] width 13 height 10
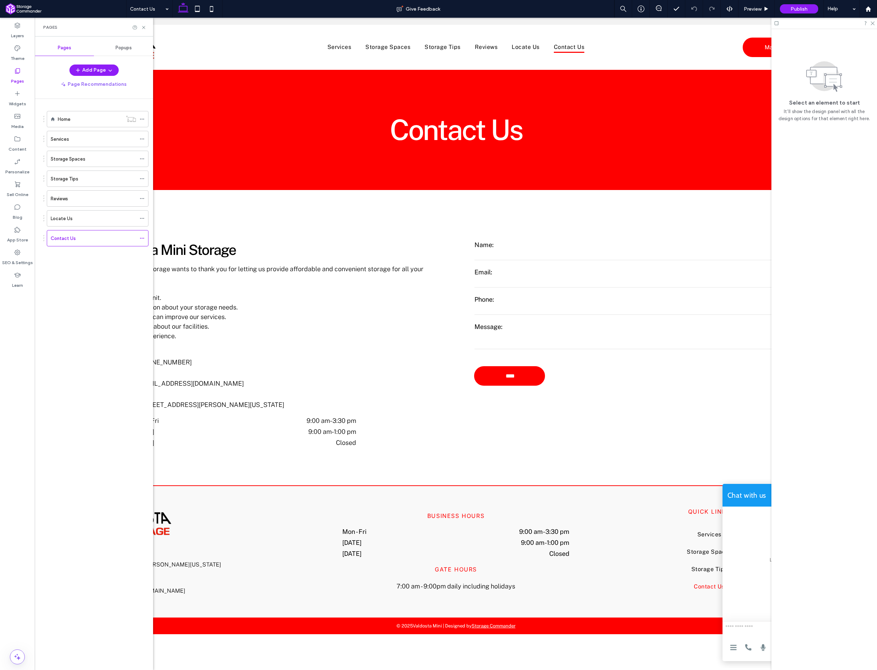
scroll to position [2, 0]
click at [89, 197] on div "Reviews" at bounding box center [93, 198] width 85 height 7
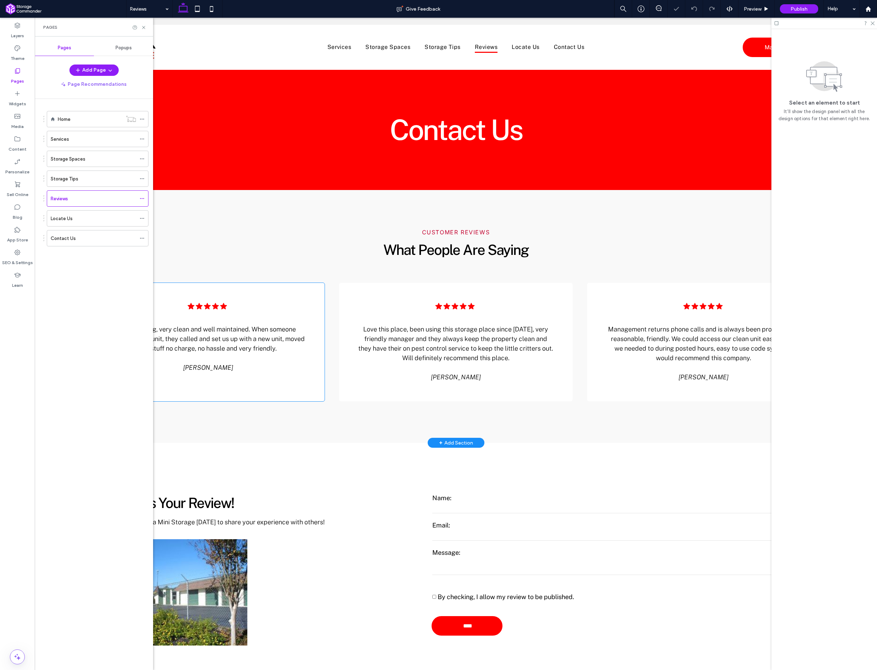
click at [293, 314] on div "Five black stars in a row. .cls-1-1788903176-1788903176 { fill: #00000; stroke-…" at bounding box center [207, 342] width 233 height 118
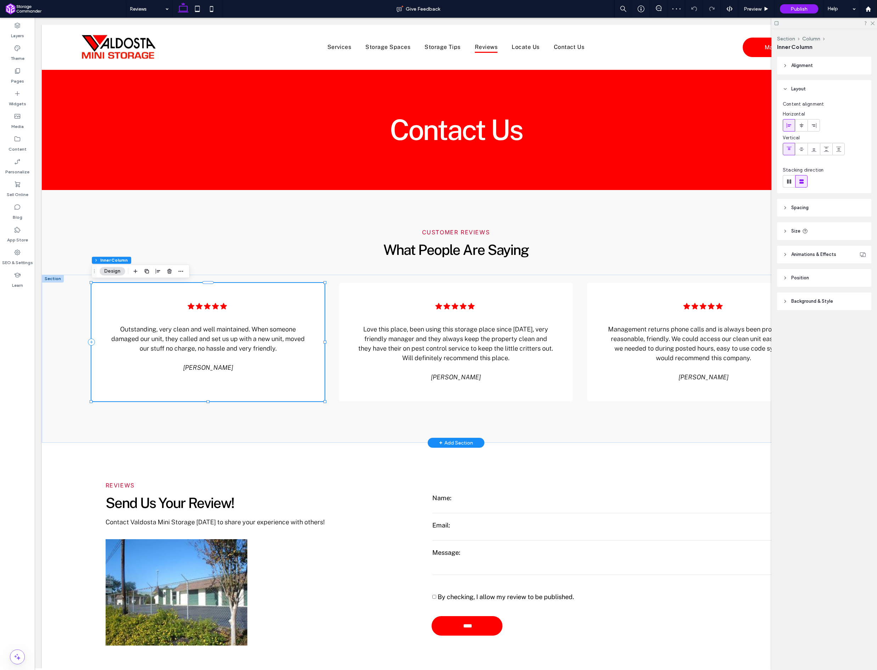
click at [299, 304] on div "Five black stars in a row. .cls-1-1788903176-1788903176 { fill: #00000; stroke-…" at bounding box center [207, 342] width 233 height 118
click at [170, 270] on icon "button" at bounding box center [170, 271] width 6 height 6
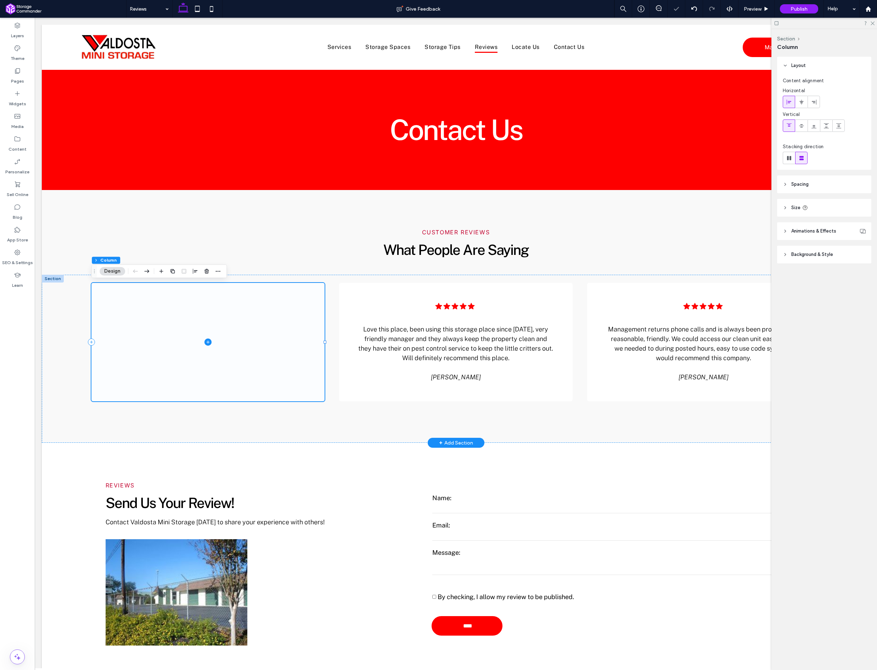
drag, startPoint x: 264, startPoint y: 306, endPoint x: 254, endPoint y: 303, distance: 10.2
click at [264, 306] on span at bounding box center [207, 342] width 233 height 118
drag, startPoint x: 209, startPoint y: 272, endPoint x: 171, endPoint y: 254, distance: 42.0
click at [209, 272] on icon "button" at bounding box center [207, 271] width 6 height 6
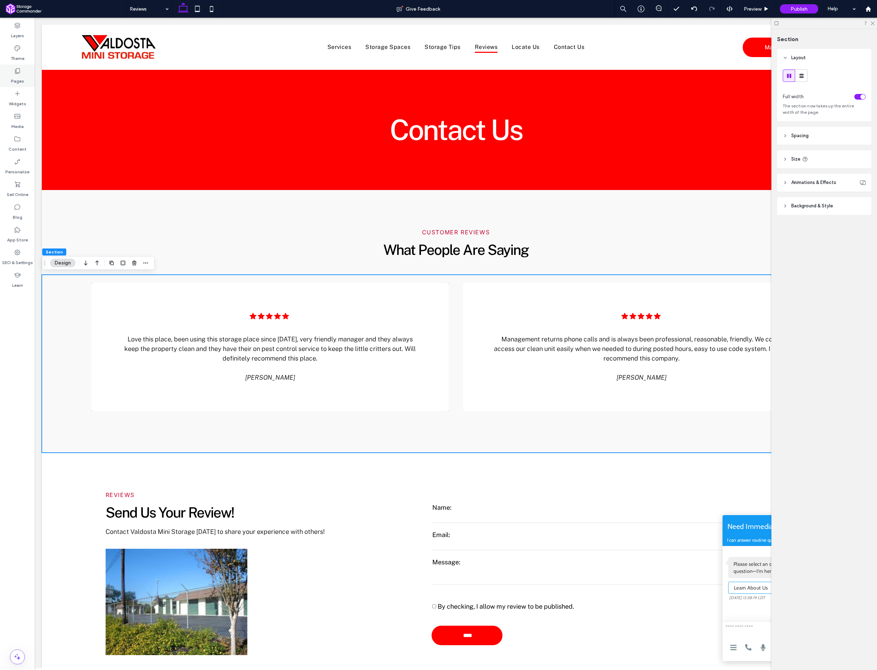
click at [18, 76] on label "Pages" at bounding box center [17, 79] width 13 height 10
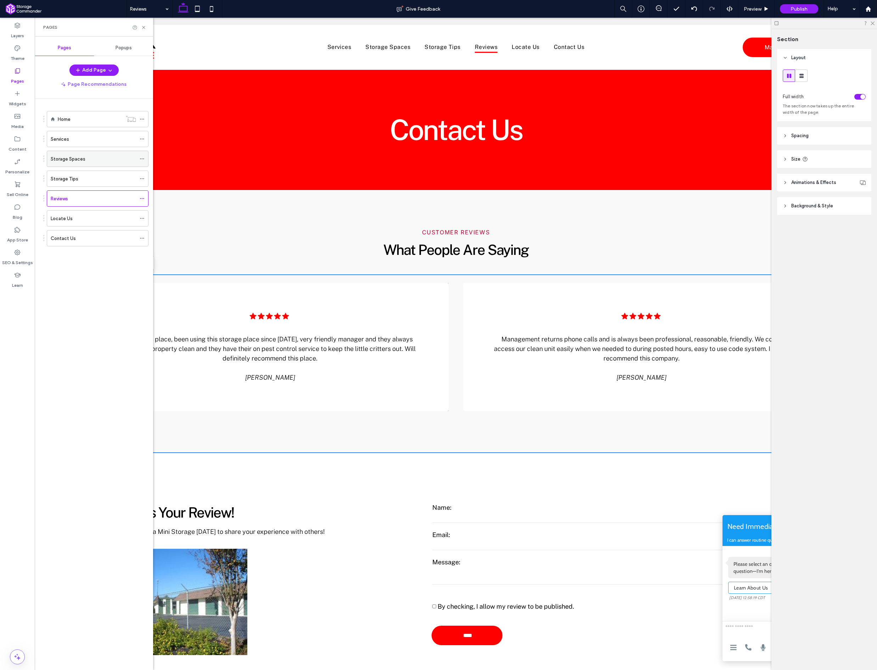
click at [75, 158] on label "Storage Spaces" at bounding box center [68, 159] width 35 height 12
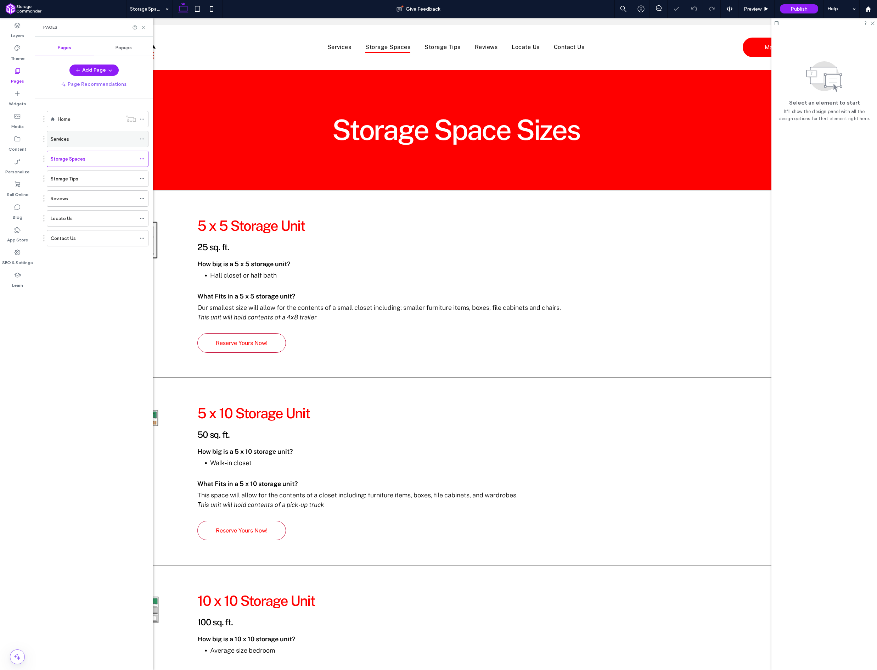
click at [73, 132] on div "Services" at bounding box center [93, 139] width 85 height 16
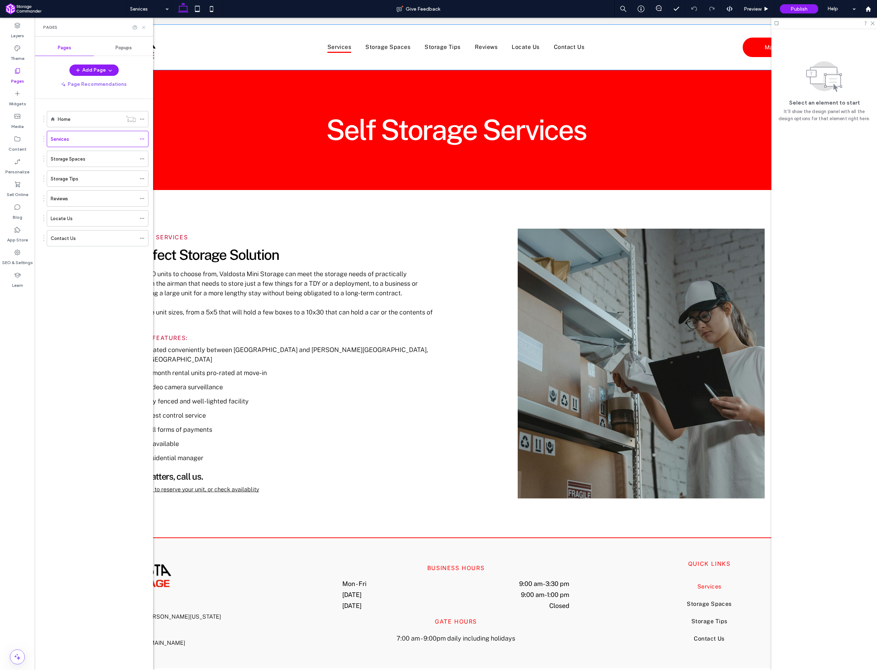
click at [143, 28] on icon at bounding box center [143, 27] width 5 height 5
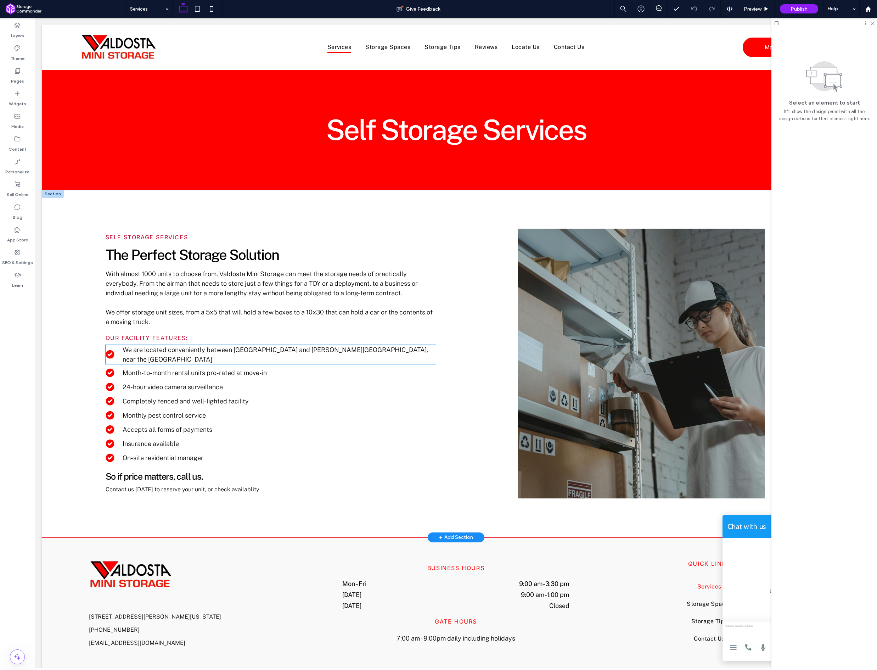
scroll to position [20, 0]
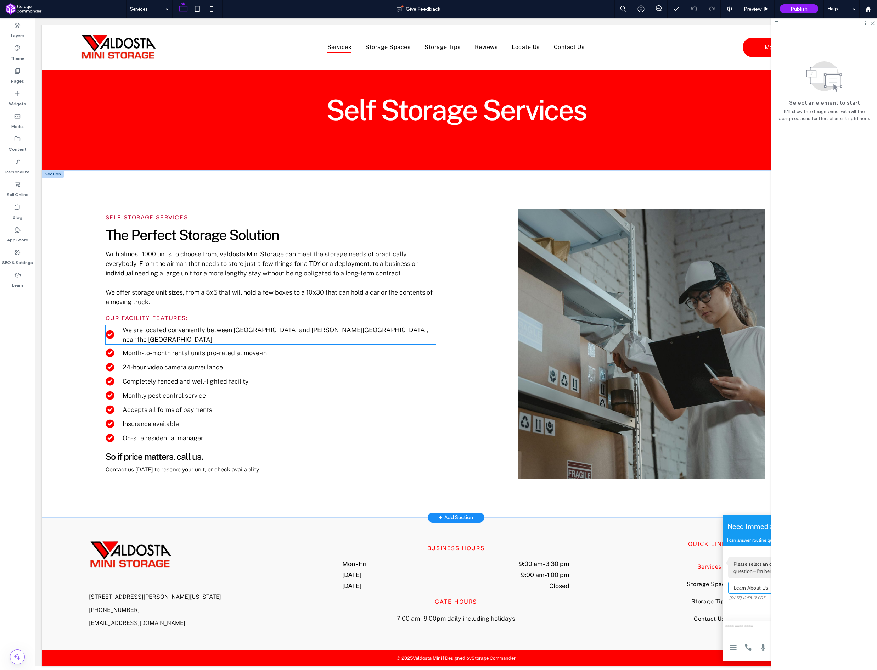
click at [398, 328] on span "We are located conveniently between Valdosta State University and Moody AFB, ne…" at bounding box center [275, 334] width 305 height 17
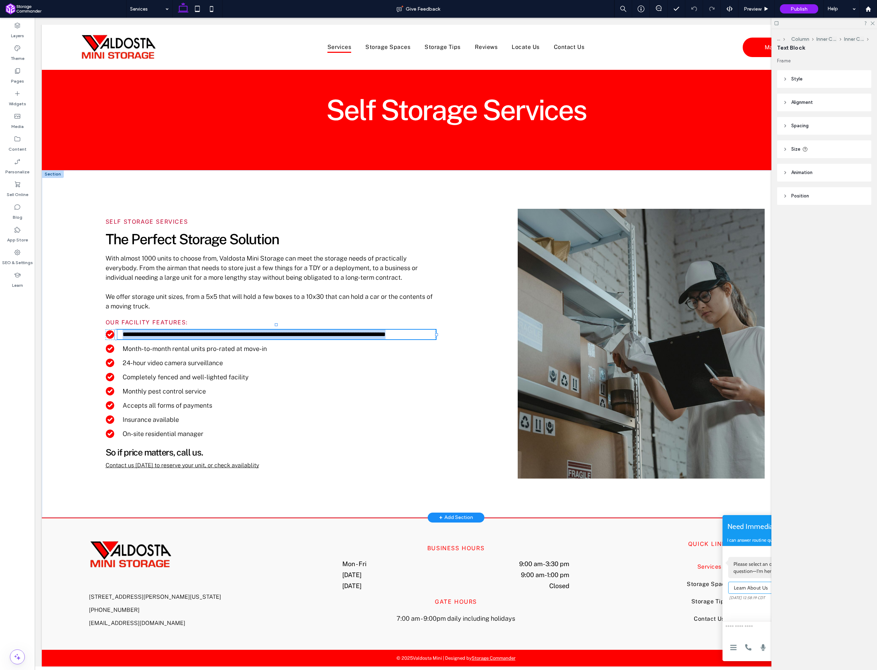
type input "**********"
type input "**"
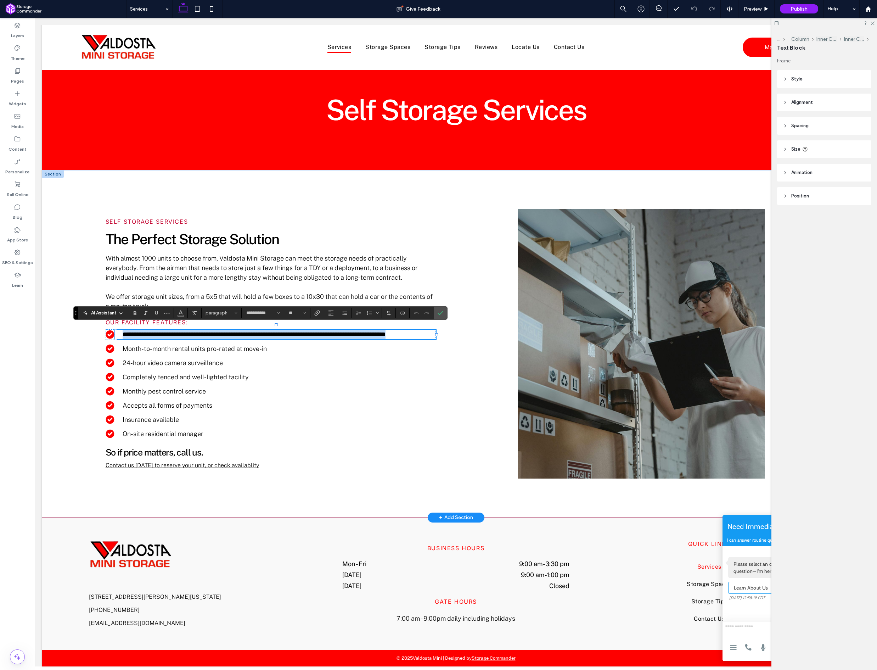
click at [399, 333] on p "**********" at bounding box center [280, 335] width 314 height 10
drag, startPoint x: 396, startPoint y: 337, endPoint x: 388, endPoint y: 332, distance: 9.2
click at [388, 332] on p "**********" at bounding box center [280, 335] width 314 height 10
drag, startPoint x: 421, startPoint y: 334, endPoint x: 390, endPoint y: 336, distance: 31.3
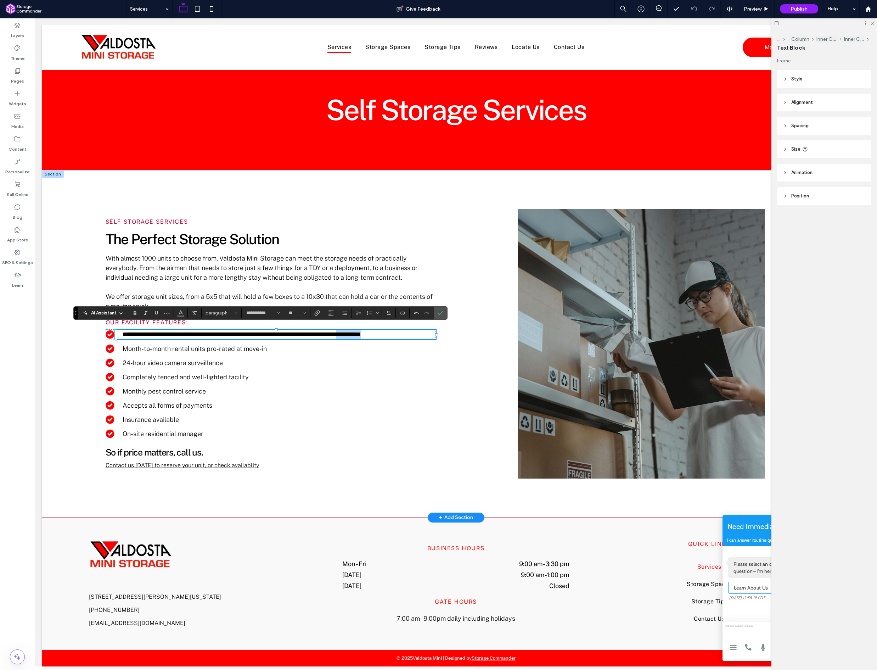
click at [385, 334] on p "**********" at bounding box center [280, 335] width 314 height 10
click at [358, 334] on span "**********" at bounding box center [241, 334] width 236 height 6
click at [442, 313] on icon "Confirm" at bounding box center [441, 313] width 6 height 6
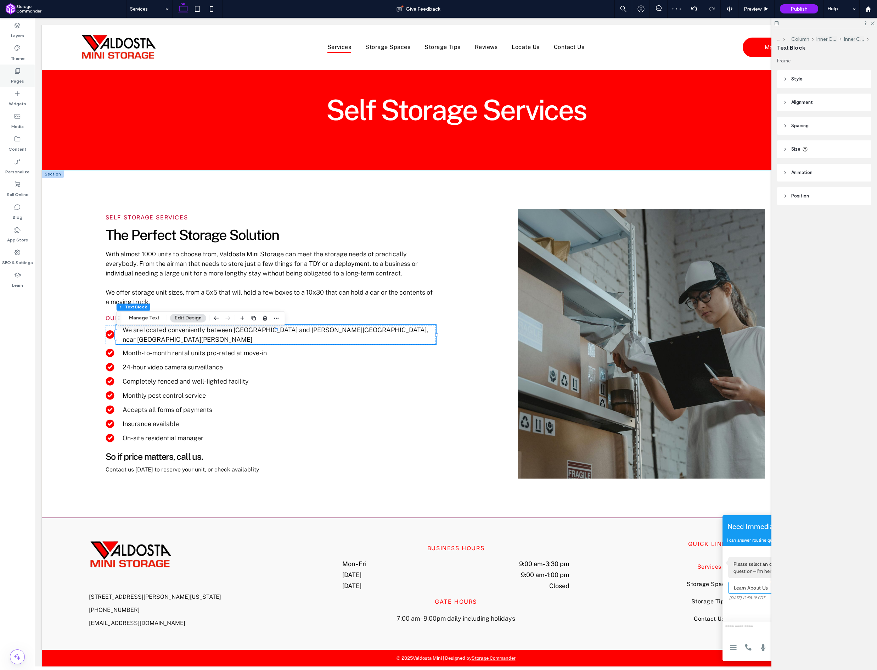
click at [17, 79] on label "Pages" at bounding box center [17, 79] width 13 height 10
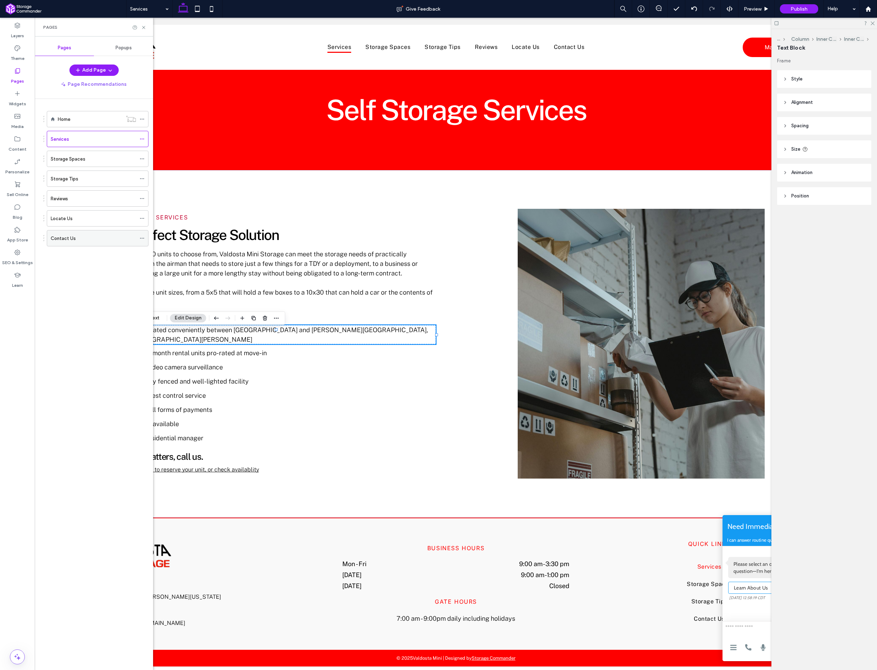
click at [93, 239] on div "Contact Us" at bounding box center [93, 238] width 85 height 7
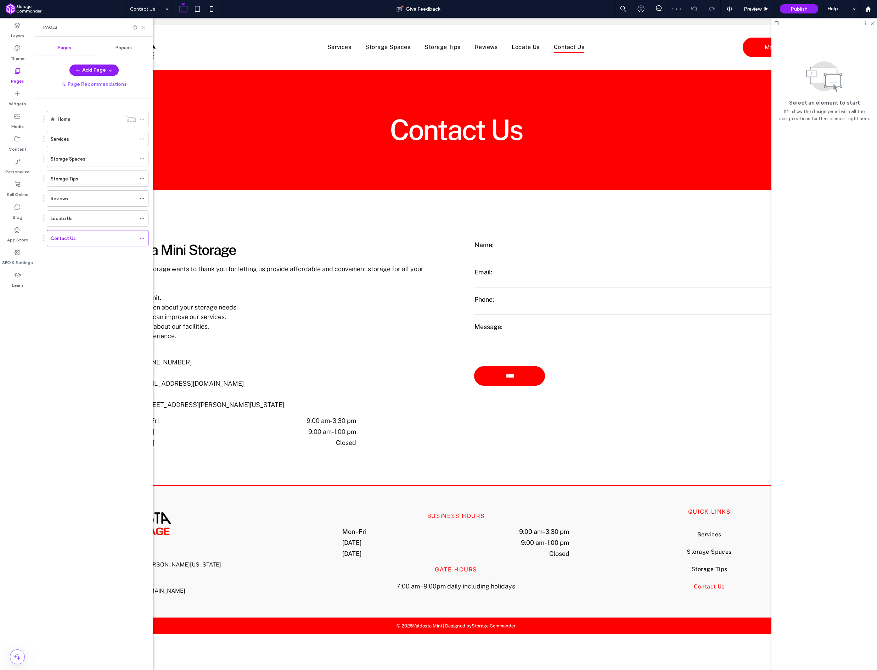
drag, startPoint x: 143, startPoint y: 27, endPoint x: 111, endPoint y: 12, distance: 35.5
click at [143, 27] on icon at bounding box center [143, 27] width 5 height 5
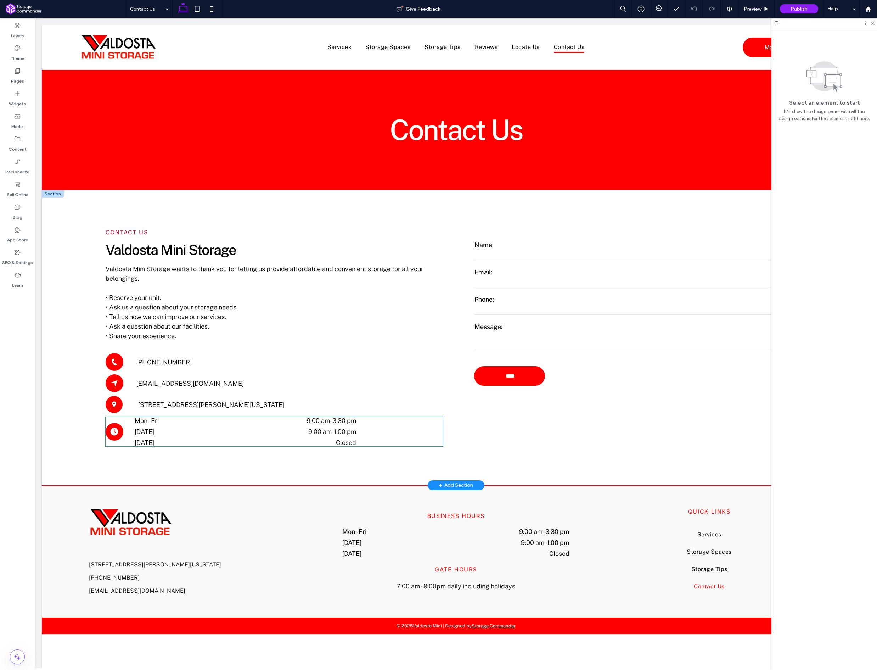
click at [224, 431] on div "[DATE] 9:00 am - 1:00 pm" at bounding box center [245, 433] width 221 height 11
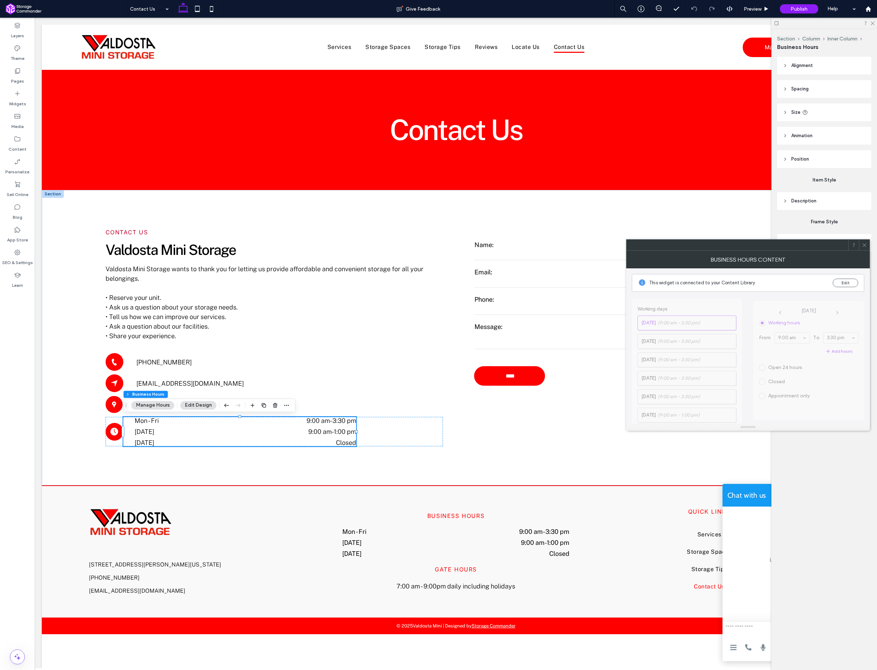
scroll to position [2, 0]
click at [864, 246] on icon at bounding box center [864, 244] width 5 height 5
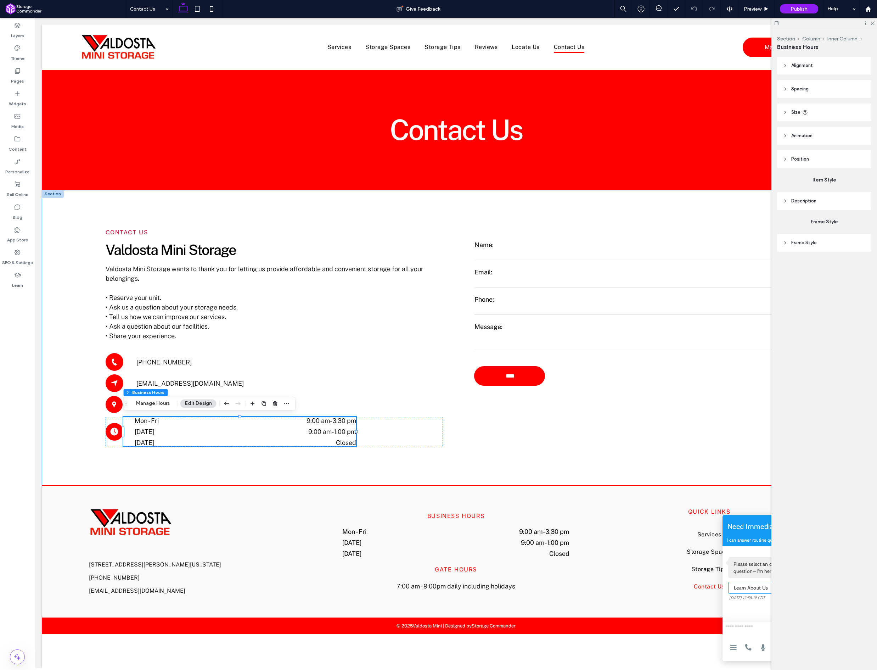
click at [825, 205] on header "Description" at bounding box center [824, 201] width 94 height 18
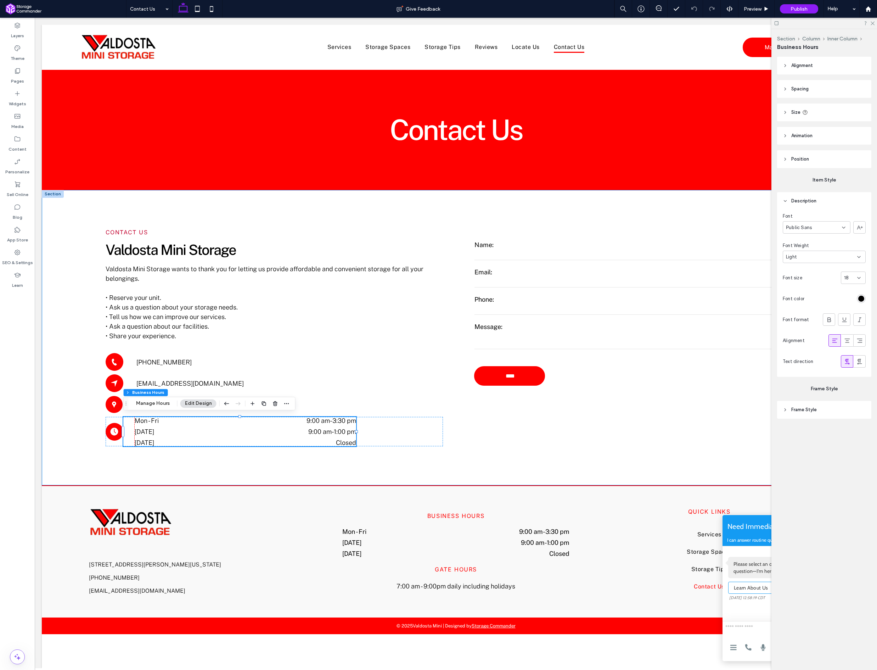
click at [857, 275] on icon at bounding box center [859, 278] width 6 height 6
click at [853, 347] on div "16" at bounding box center [853, 352] width 24 height 12
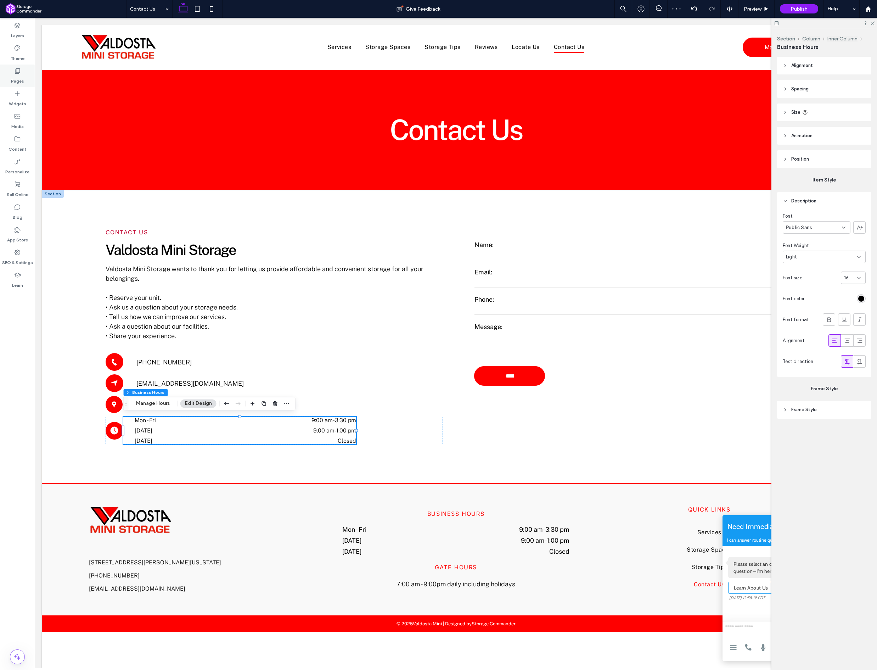
click at [9, 77] on div "Pages" at bounding box center [17, 75] width 35 height 23
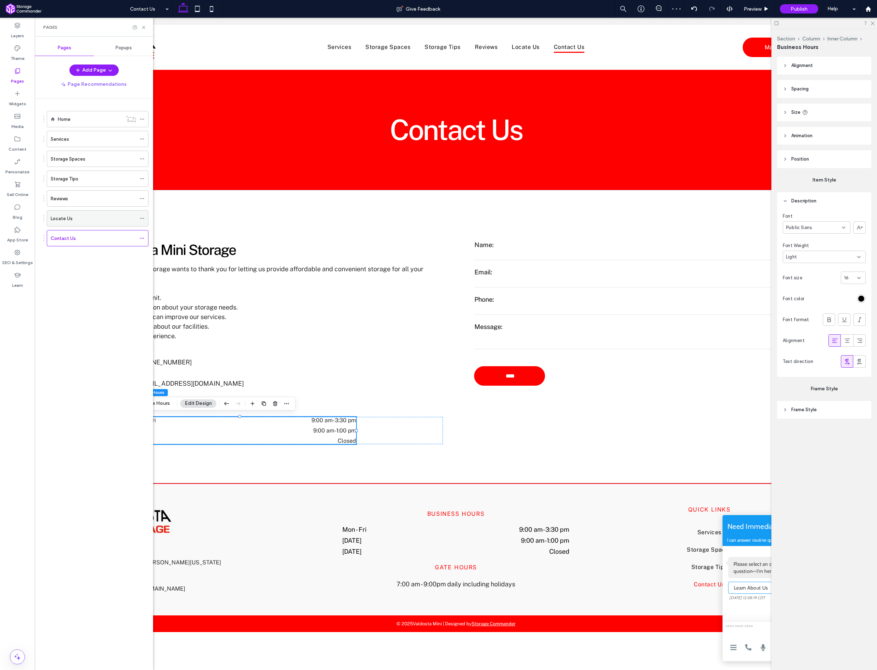
click at [75, 216] on div "Locate Us" at bounding box center [93, 218] width 85 height 7
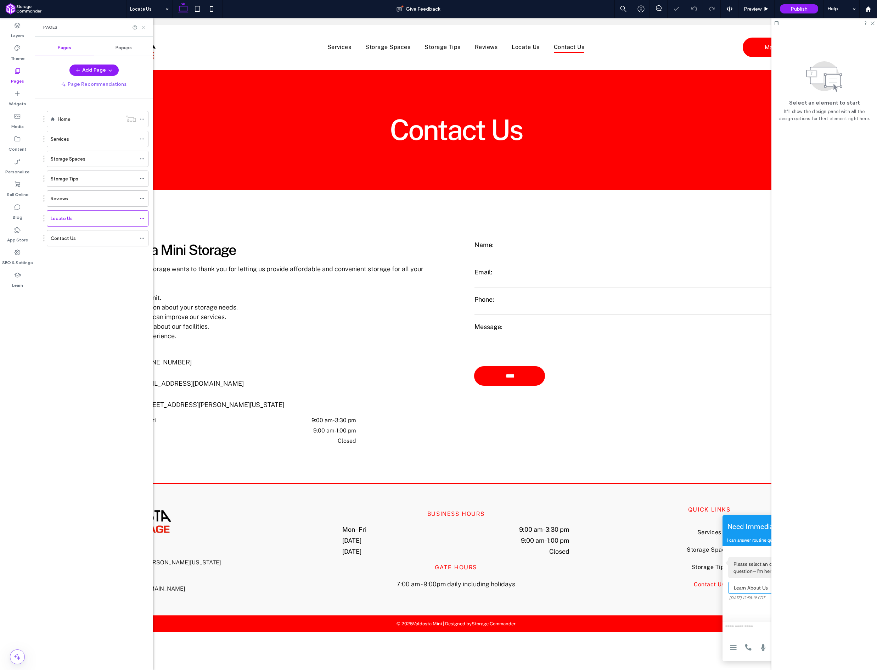
click at [142, 29] on icon at bounding box center [143, 27] width 5 height 5
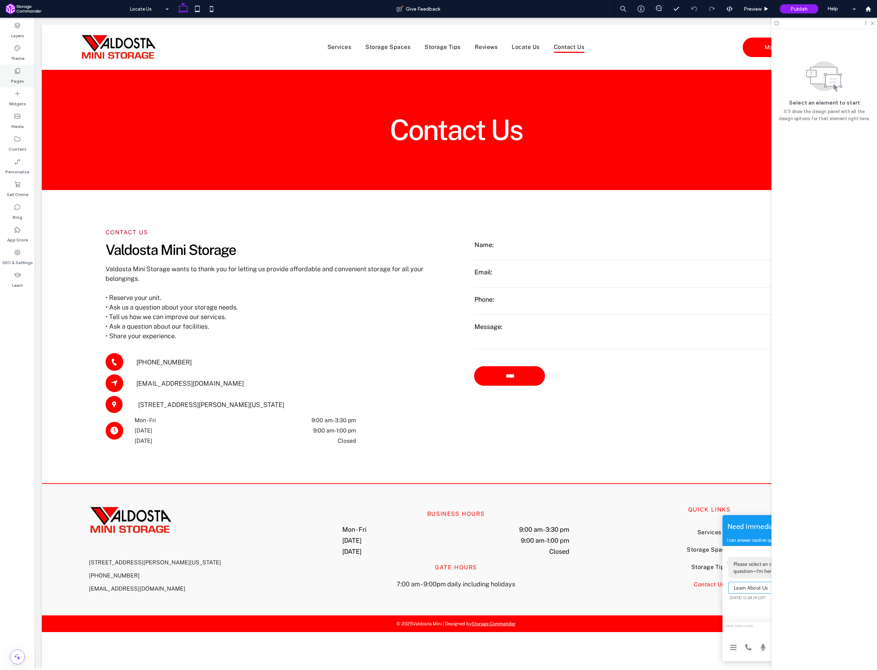
click at [20, 75] on label "Pages" at bounding box center [17, 79] width 13 height 10
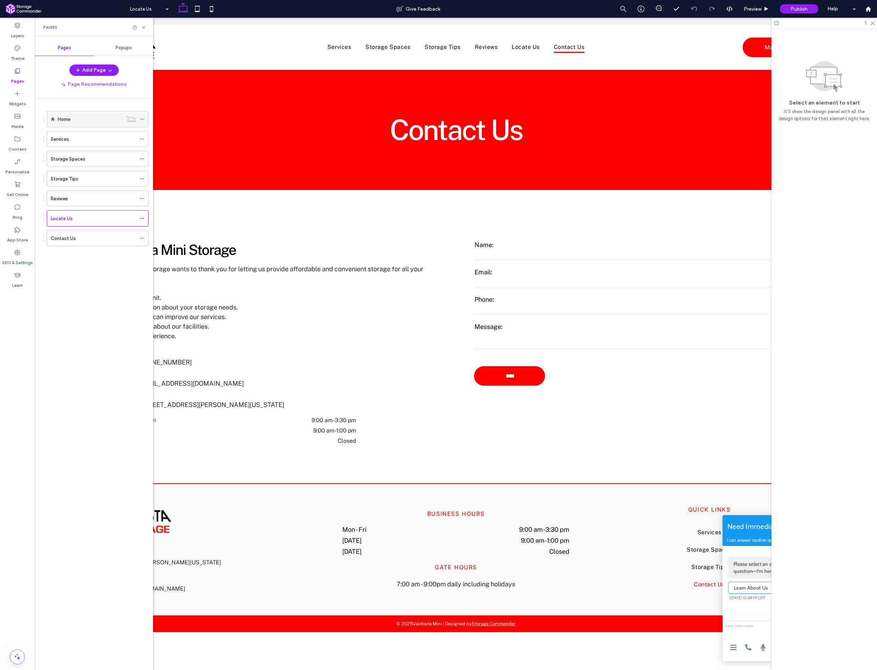
click at [81, 121] on div "Home" at bounding box center [90, 119] width 64 height 7
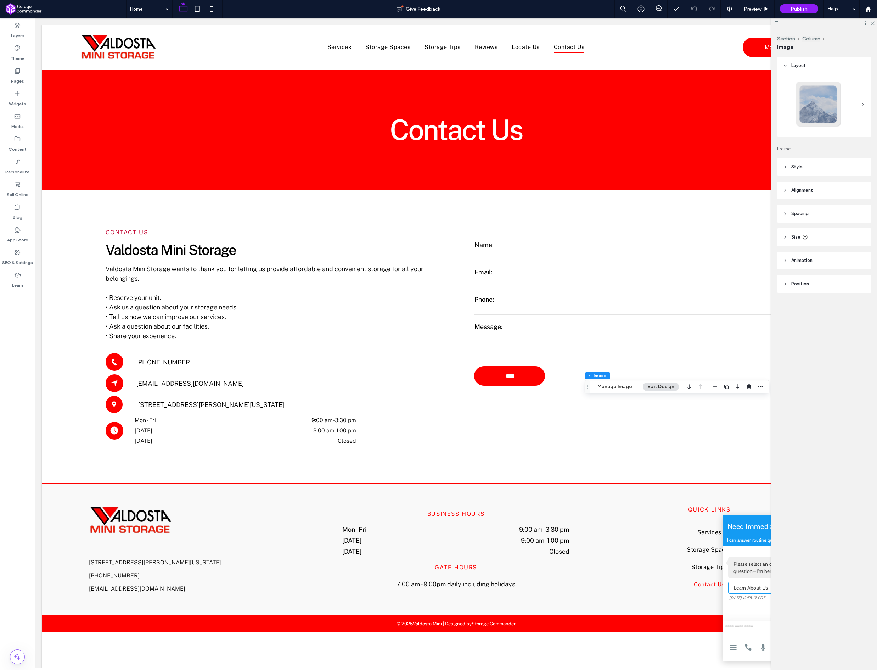
type input "*"
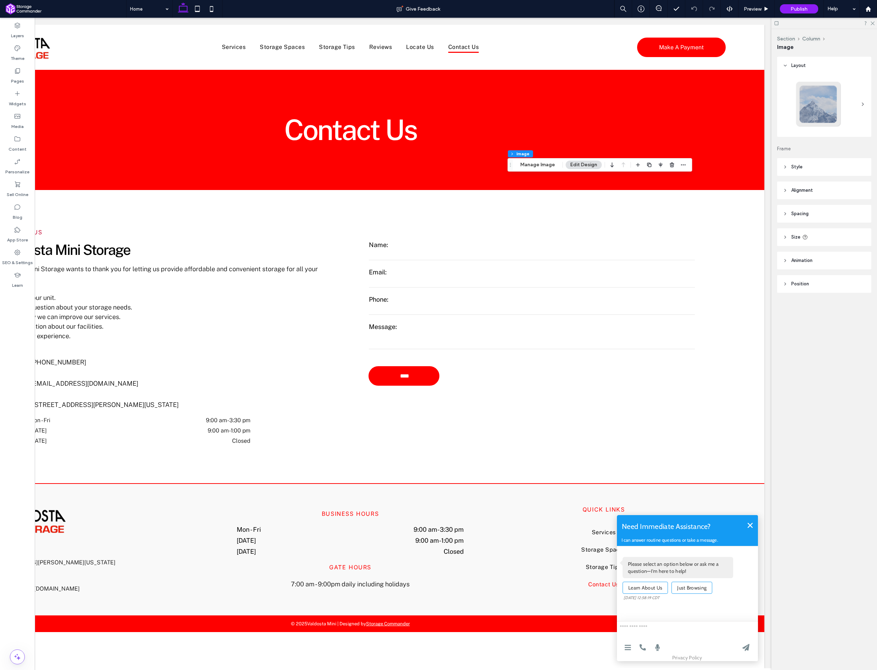
scroll to position [0, 106]
click at [545, 166] on button "Manage Image" at bounding box center [538, 165] width 44 height 9
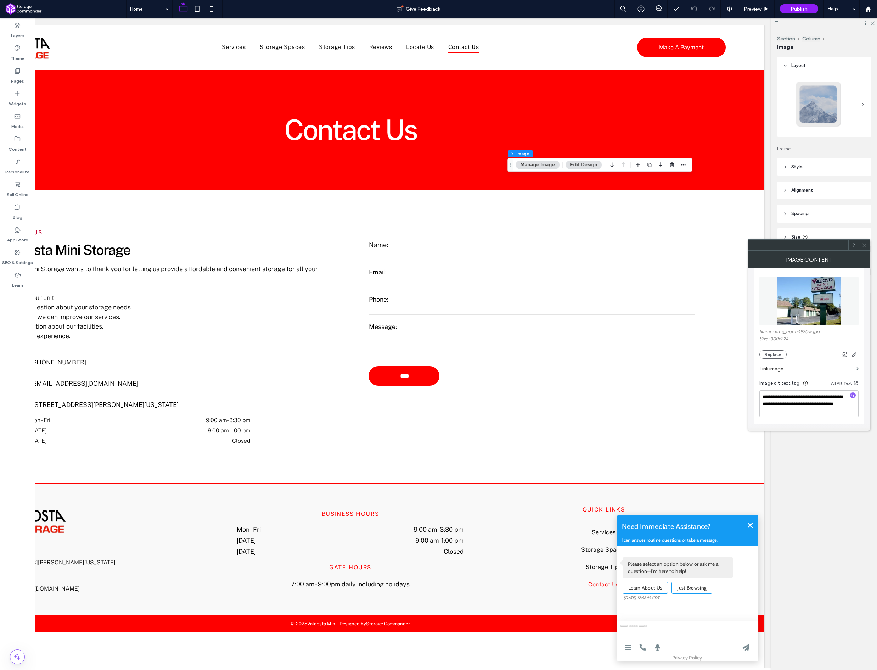
scroll to position [79, 0]
click at [771, 354] on button "Replace" at bounding box center [772, 354] width 27 height 9
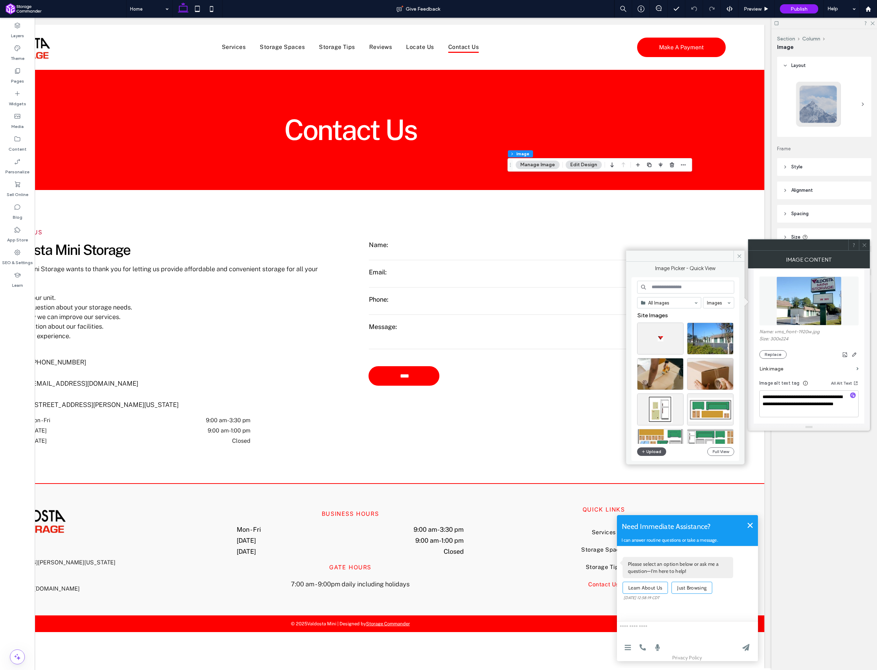
click at [655, 450] on button "Upload" at bounding box center [651, 451] width 29 height 9
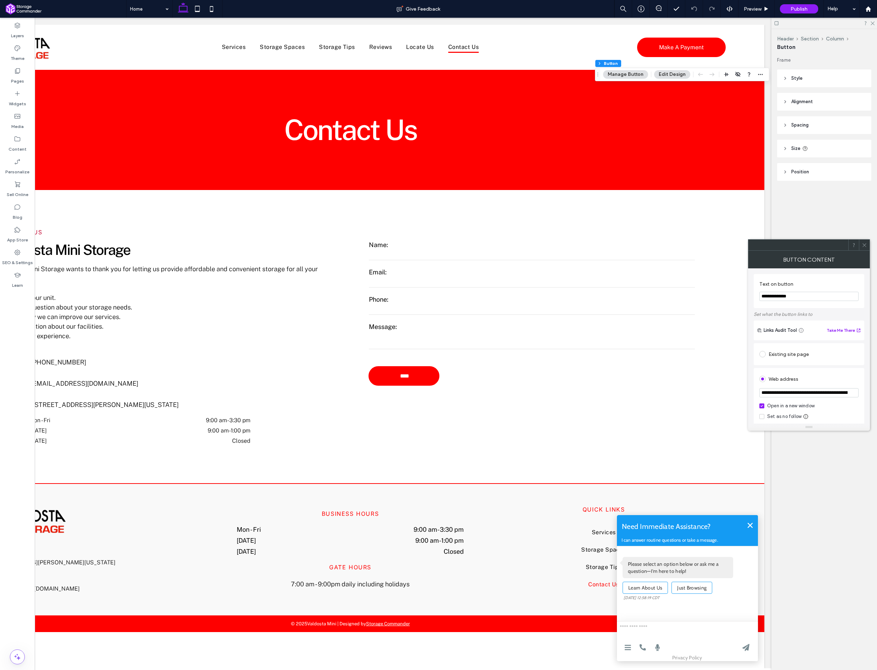
click at [805, 393] on input "**********" at bounding box center [808, 392] width 99 height 9
drag, startPoint x: 805, startPoint y: 393, endPoint x: 850, endPoint y: 399, distance: 44.7
click at [805, 393] on input "**********" at bounding box center [808, 392] width 99 height 9
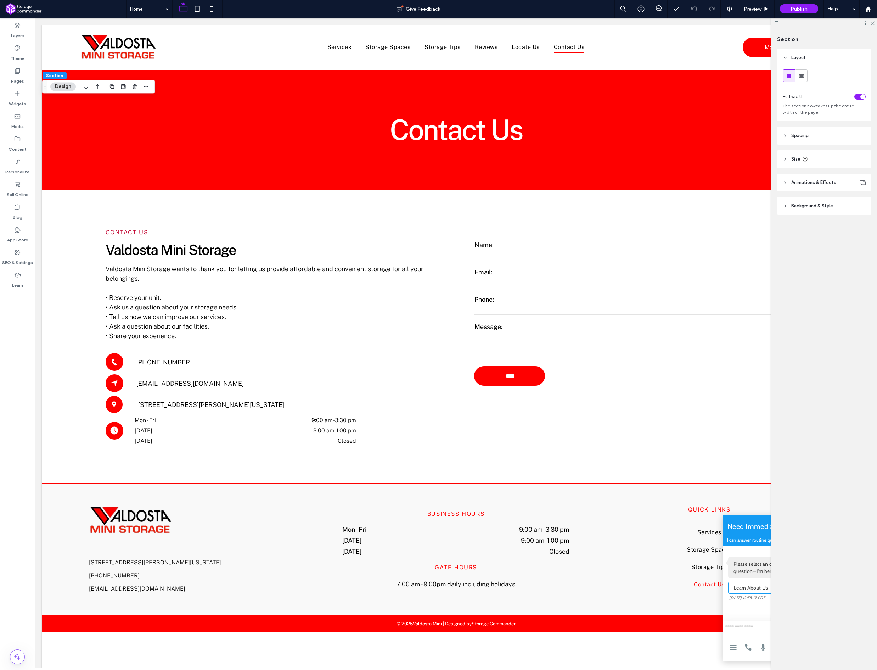
scroll to position [0, 0]
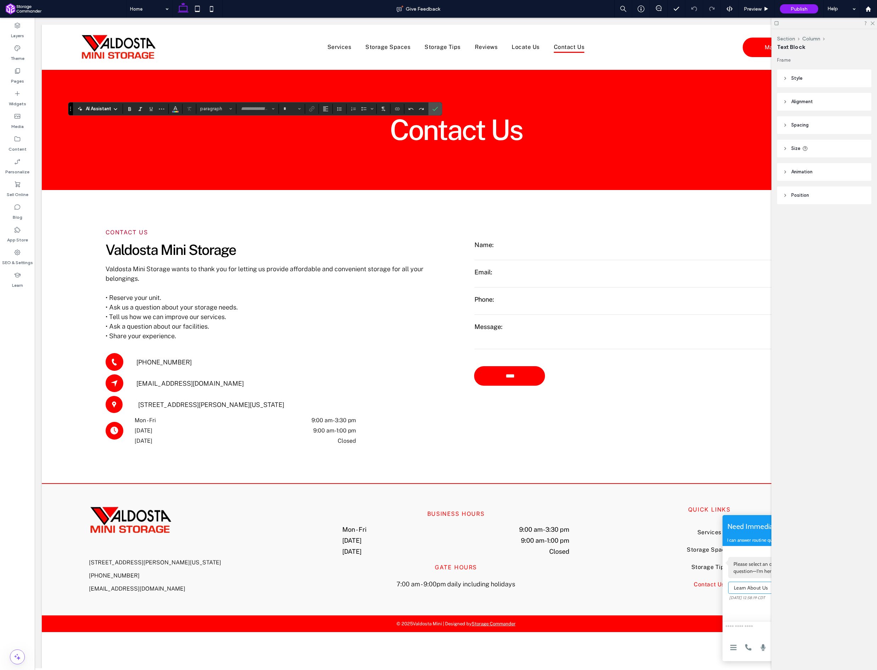
type input "**********"
type input "**"
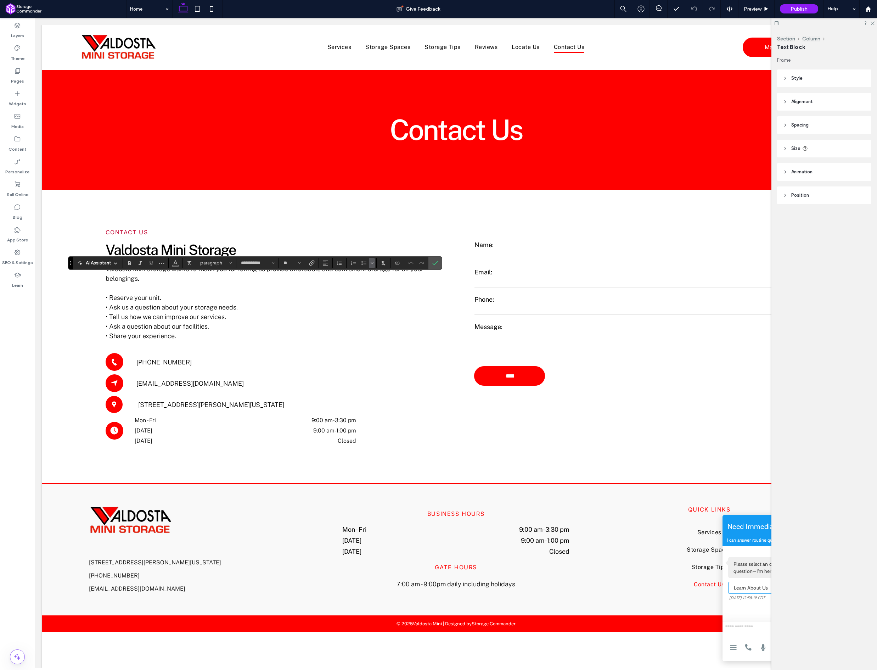
click at [371, 266] on span "Bulleted list menu" at bounding box center [372, 263] width 4 height 10
click at [411, 247] on div "✓" at bounding box center [413, 244] width 12 height 12
click at [436, 262] on icon "Confirm" at bounding box center [435, 263] width 6 height 6
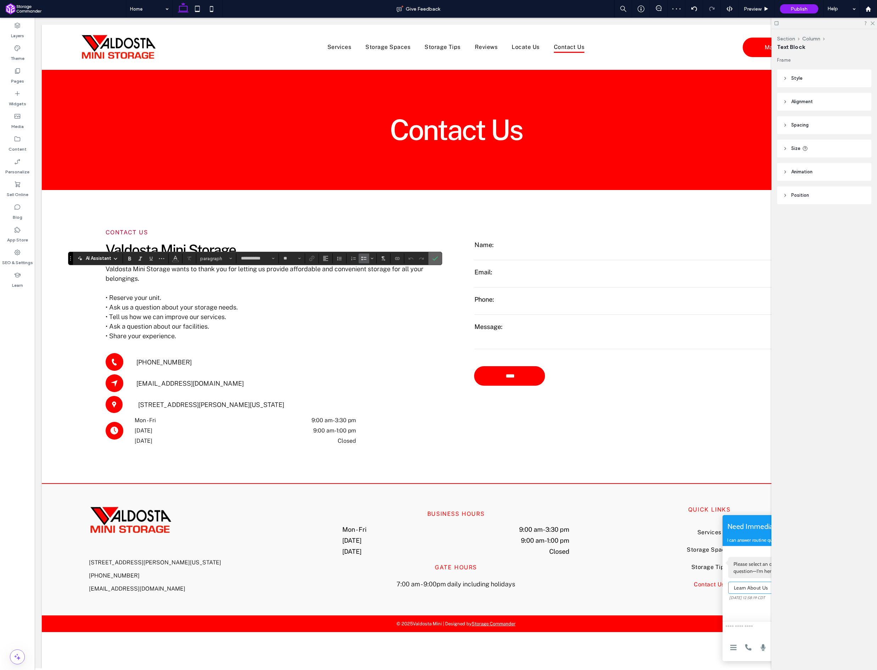
click at [437, 258] on icon "Confirm" at bounding box center [435, 258] width 6 height 6
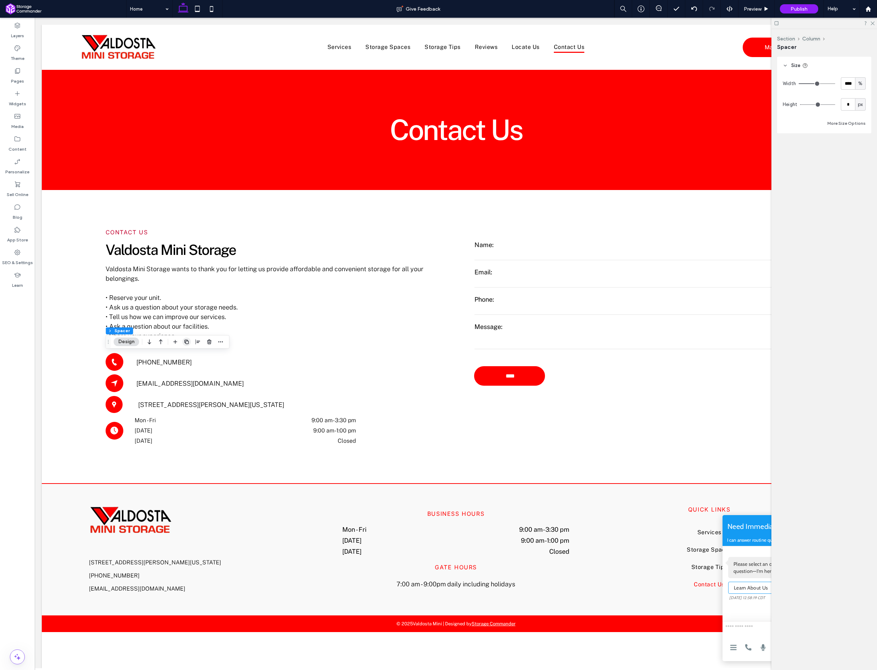
click at [187, 342] on icon "button" at bounding box center [187, 342] width 6 height 6
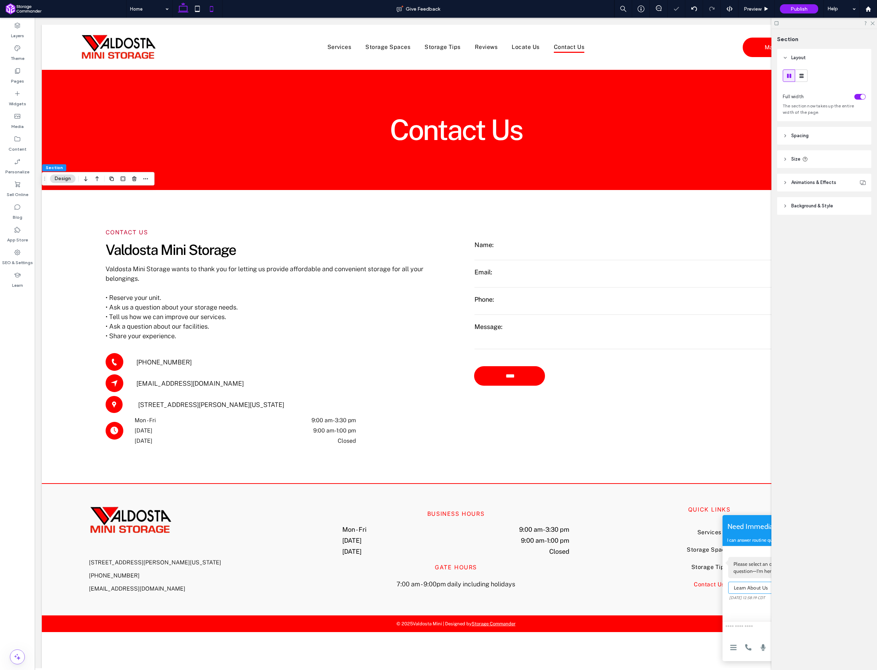
drag, startPoint x: 197, startPoint y: 10, endPoint x: 205, endPoint y: 9, distance: 7.8
click at [197, 10] on icon at bounding box center [197, 9] width 14 height 14
type input "***"
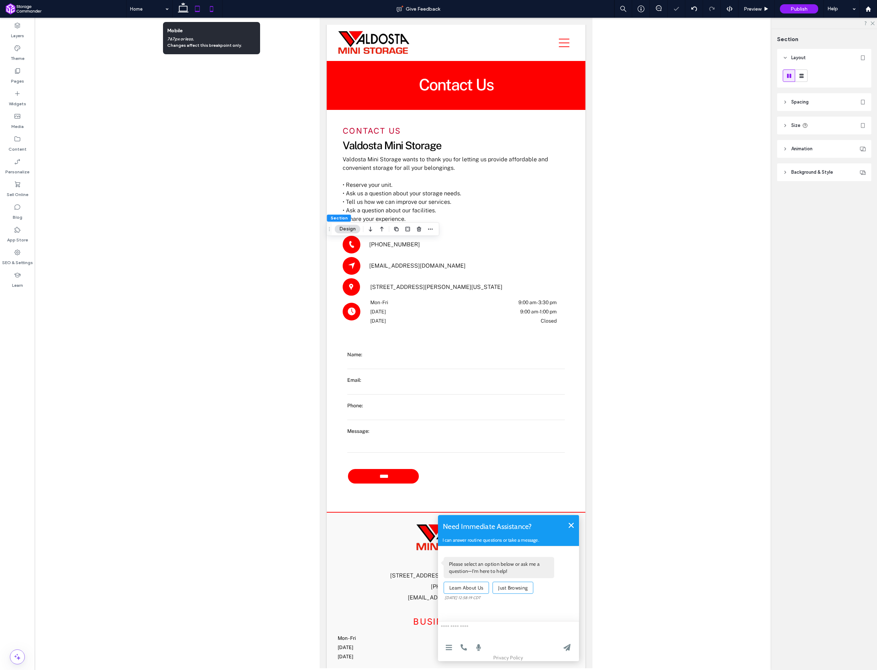
click at [211, 9] on icon at bounding box center [211, 9] width 14 height 14
type input "*"
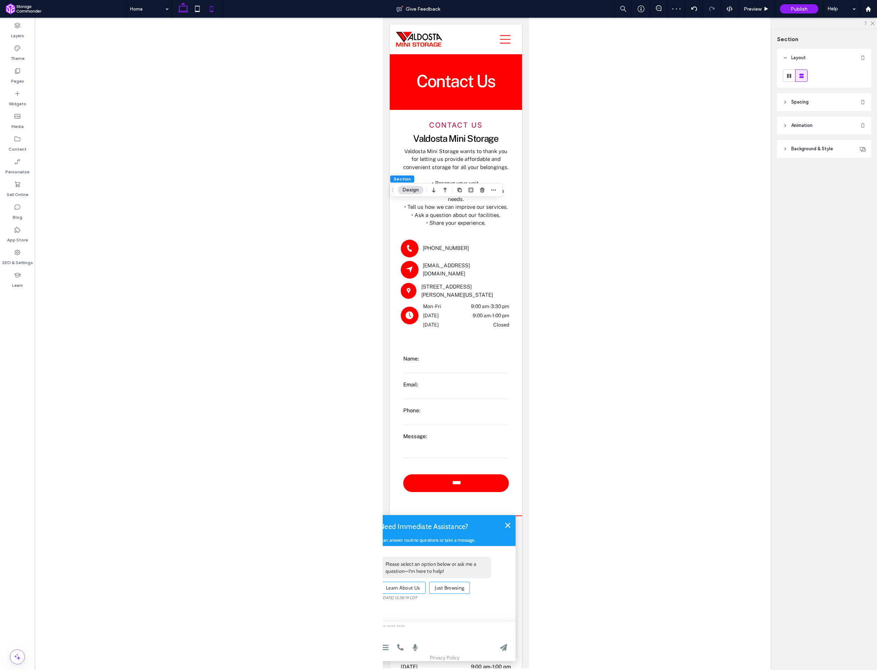
click at [179, 11] on use at bounding box center [183, 7] width 11 height 10
type input "*"
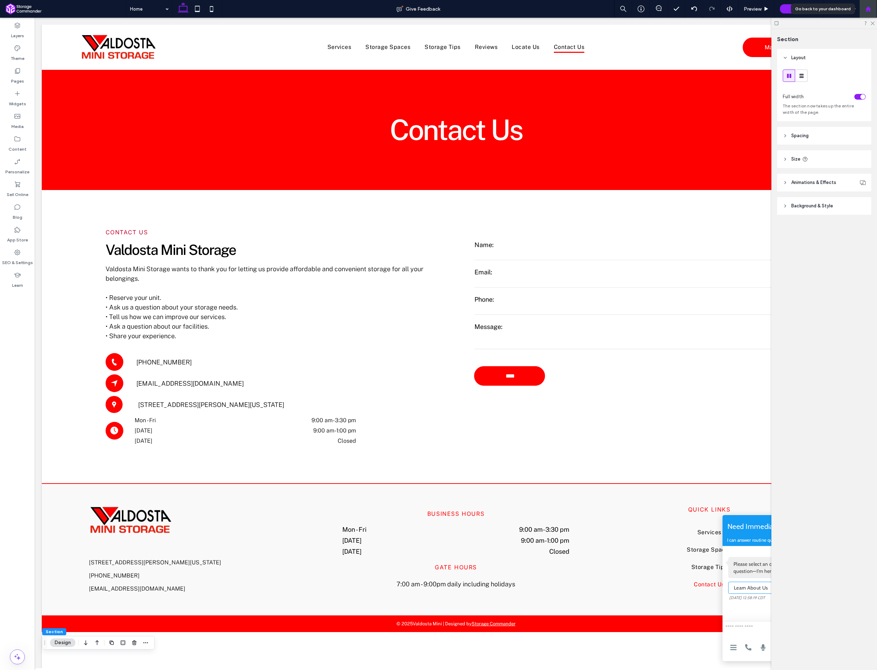
click at [869, 9] on use at bounding box center [867, 8] width 5 height 5
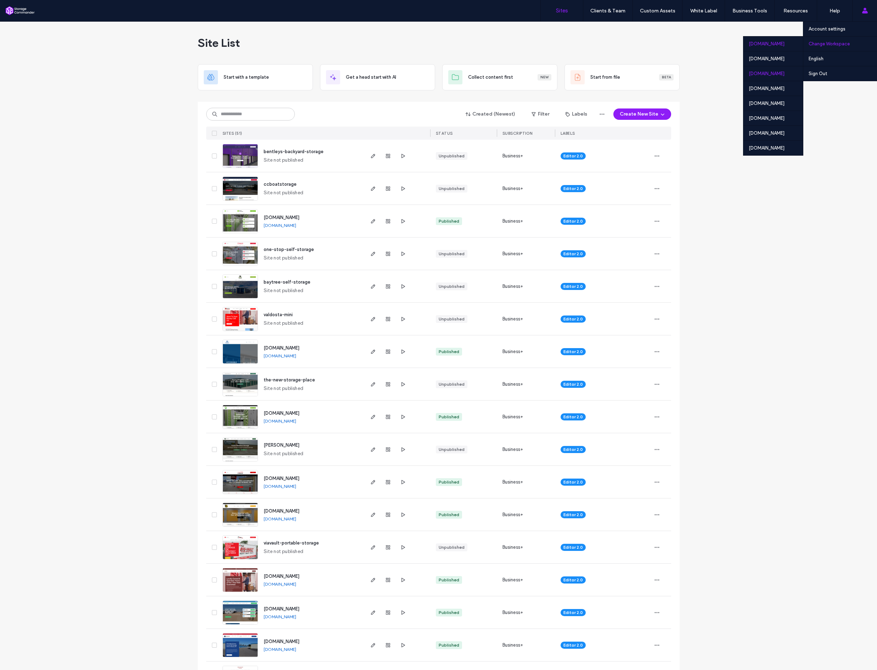
click at [776, 75] on div "[DOMAIN_NAME]" at bounding box center [773, 73] width 60 height 15
